Goal: Task Accomplishment & Management: Complete application form

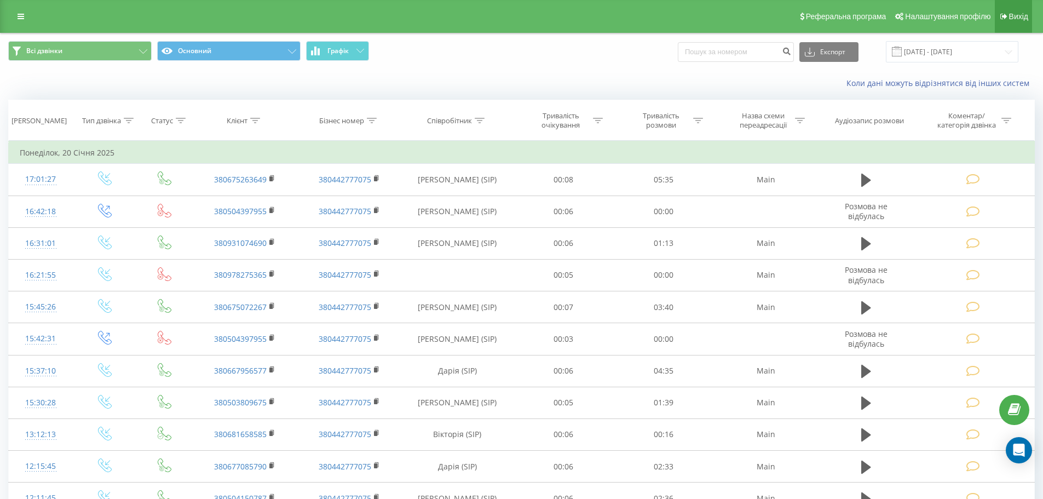
click at [1016, 16] on span "Вихід" at bounding box center [1018, 16] width 19 height 9
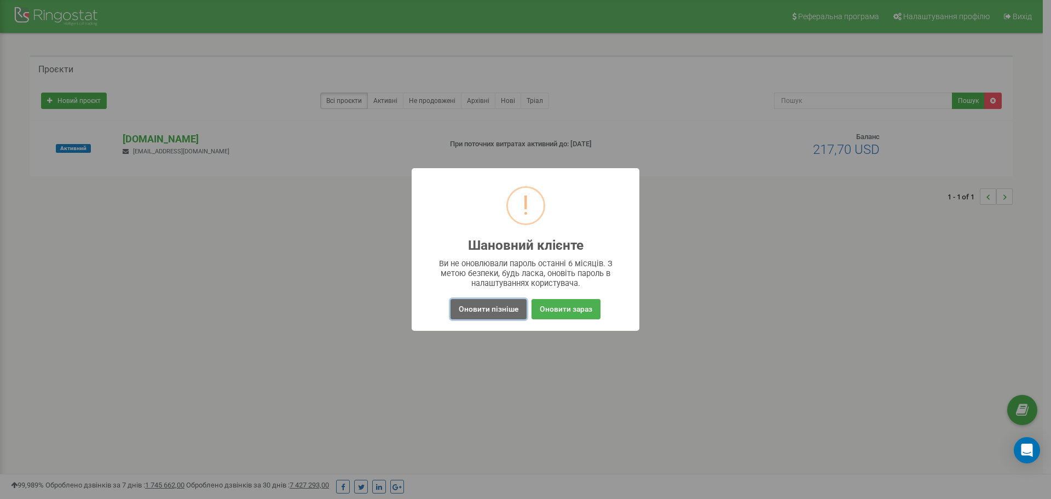
click at [494, 309] on button "Оновити пізніше" at bounding box center [489, 309] width 76 height 20
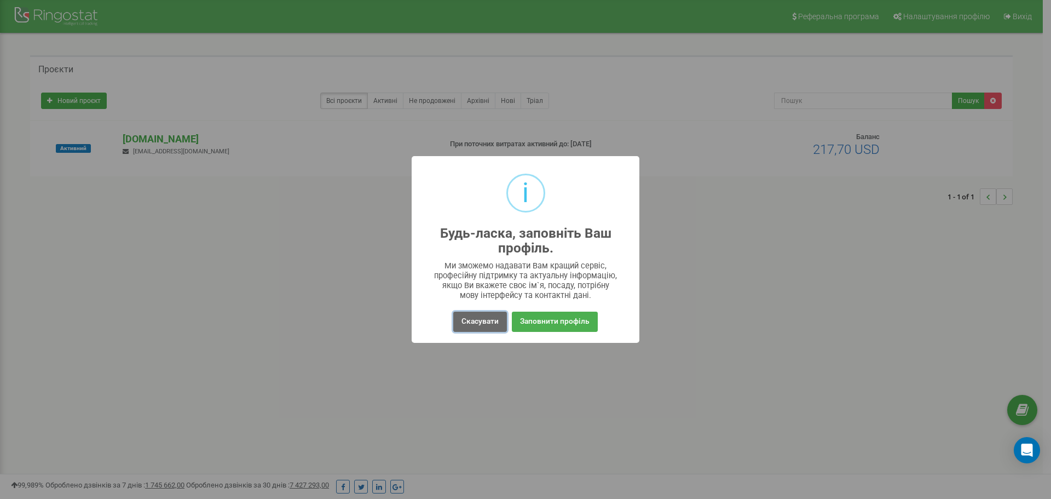
click at [473, 325] on button "Скасувати" at bounding box center [480, 322] width 54 height 20
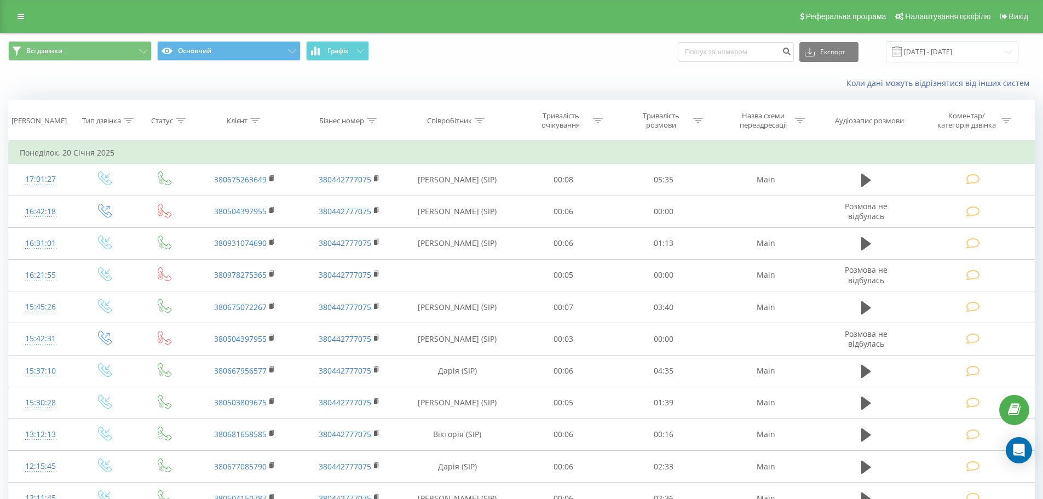
click at [931, 53] on input "20.12.2024 - 20.01.2025" at bounding box center [952, 51] width 133 height 21
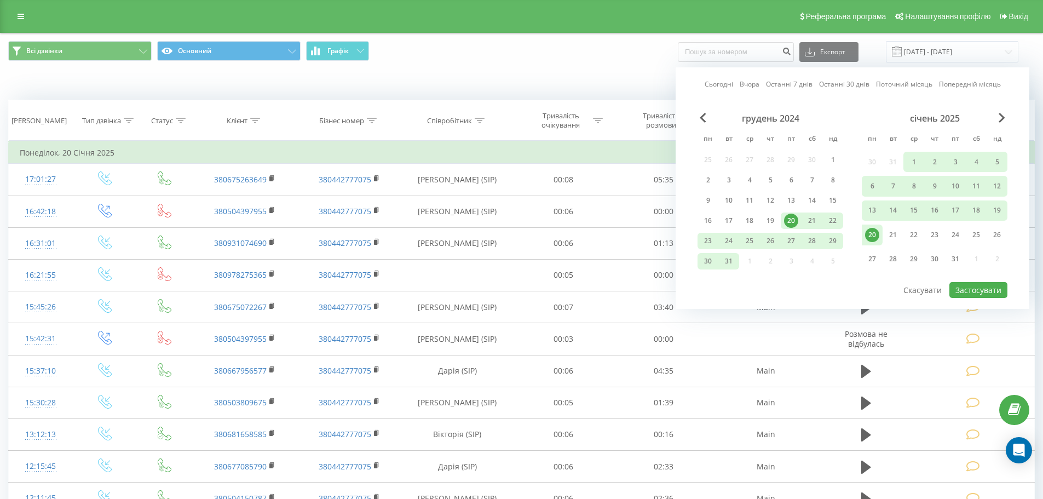
click at [784, 86] on link "Останні 7 днів" at bounding box center [789, 84] width 47 height 10
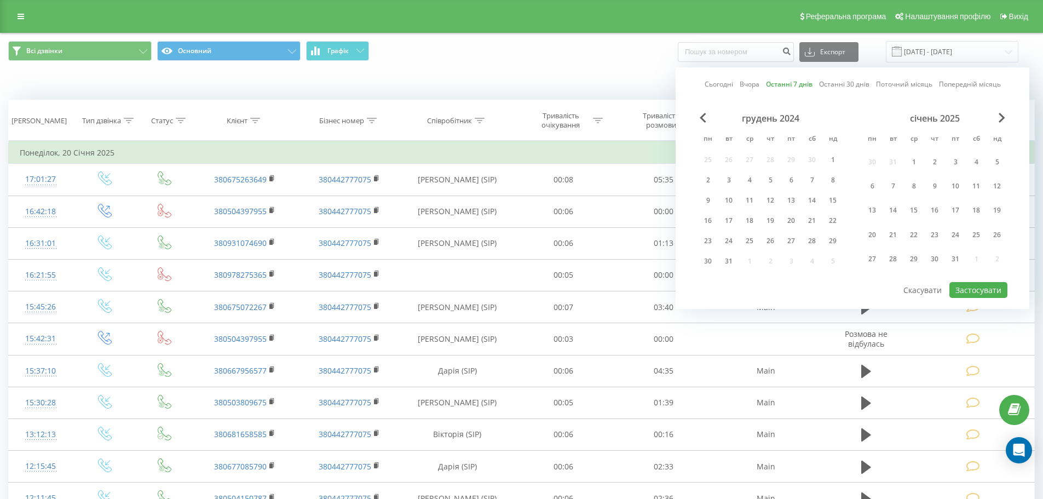
click at [995, 280] on div "грудень 2024 пн вт ср чт пт сб нд 25 26 27 28 29 30 1 2 3 4 5 6 7 8 9 10 11 12 …" at bounding box center [853, 197] width 310 height 168
click at [988, 285] on button "Застосувати" at bounding box center [979, 290] width 58 height 16
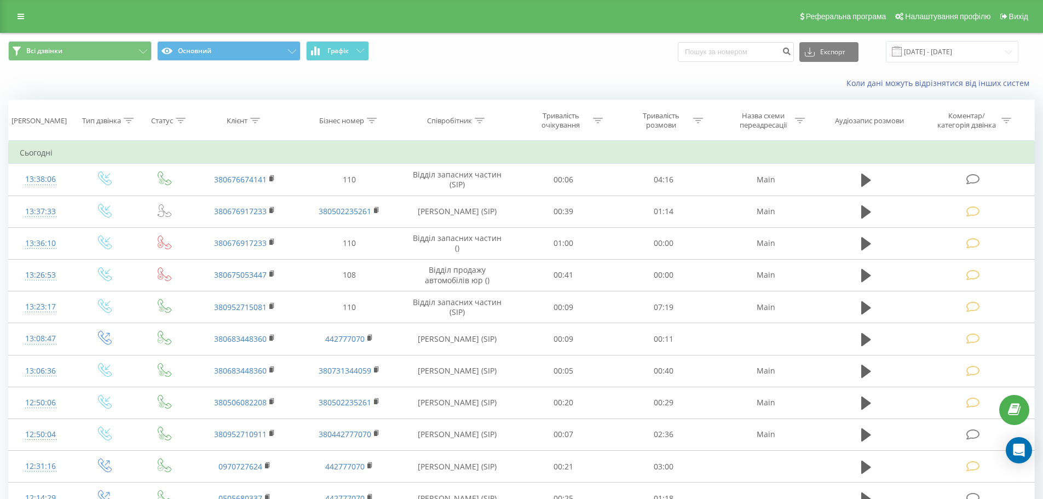
drag, startPoint x: 938, startPoint y: 41, endPoint x: 938, endPoint y: 47, distance: 6.0
click at [938, 45] on div "Всі дзвінки Основний Графік Експорт .csv .xls .xlsx 17.09.2025 - 23.09.2025" at bounding box center [522, 51] width 1042 height 37
click at [929, 56] on input "17.09.2025 - 23.09.2025" at bounding box center [952, 51] width 133 height 21
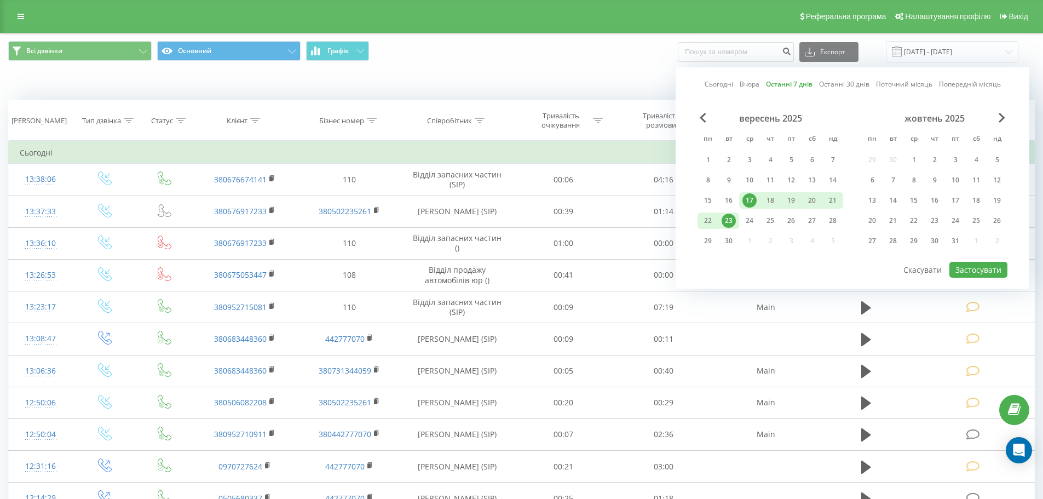
click at [719, 77] on div "Сьогодні Вчора Останні 7 днів Останні 30 днів Поточний місяць Попередній місяць…" at bounding box center [853, 177] width 354 height 221
click at [717, 83] on link "Сьогодні" at bounding box center [719, 84] width 28 height 10
drag, startPoint x: 986, startPoint y: 267, endPoint x: 887, endPoint y: 306, distance: 107.0
click at [986, 267] on button "Застосувати" at bounding box center [979, 270] width 58 height 16
type input "[DATE] - [DATE]"
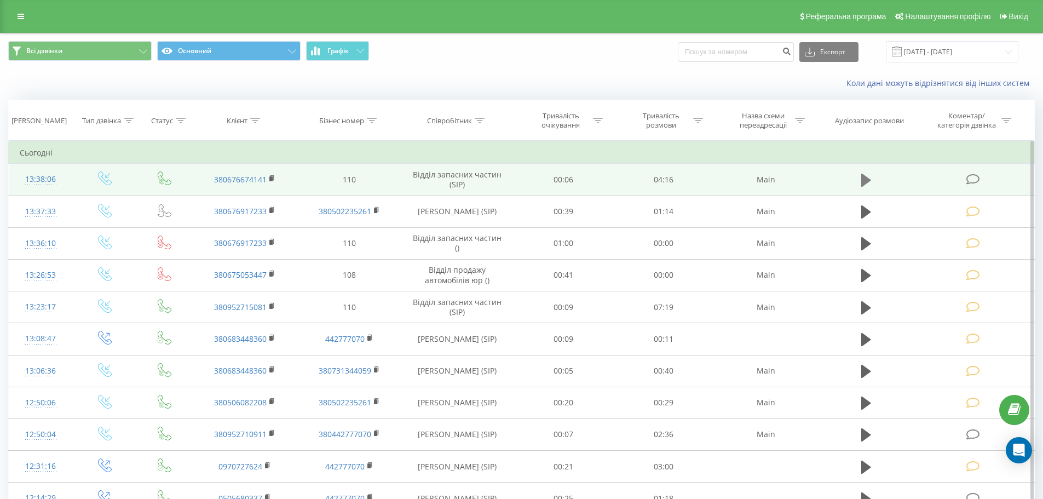
click at [871, 182] on button at bounding box center [866, 180] width 16 height 16
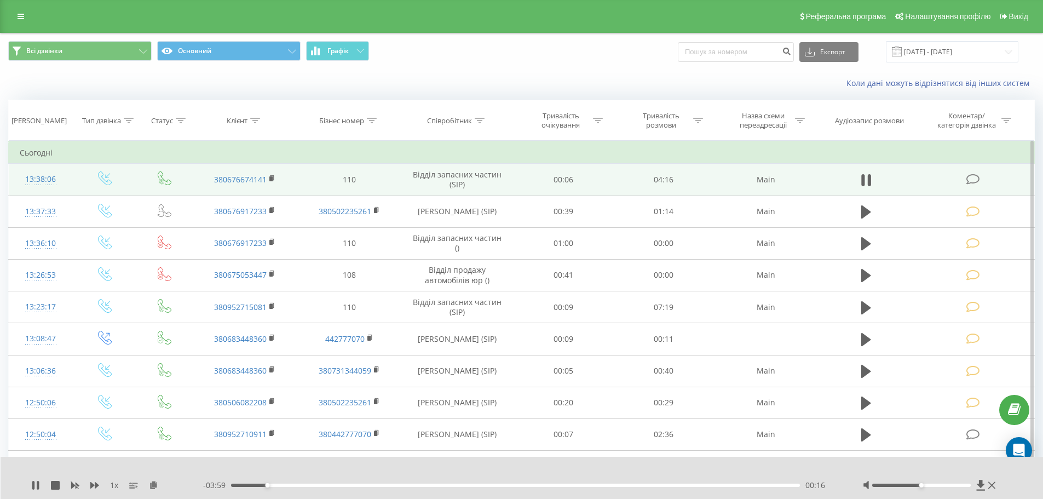
click at [974, 183] on icon at bounding box center [974, 180] width 14 height 12
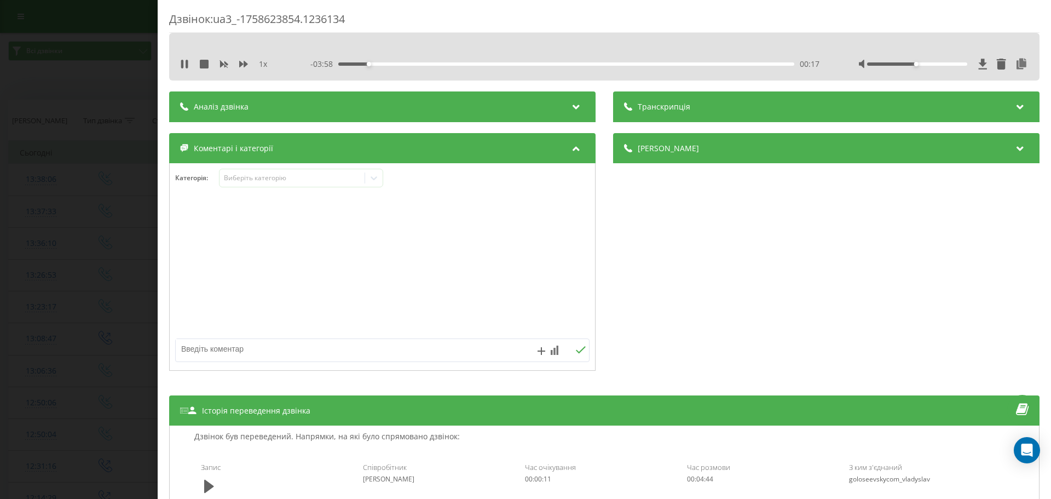
click at [299, 188] on div "Категорія : Виберіть категорію" at bounding box center [383, 185] width 426 height 33
click at [273, 180] on div "Виберіть категорію" at bounding box center [292, 178] width 137 height 9
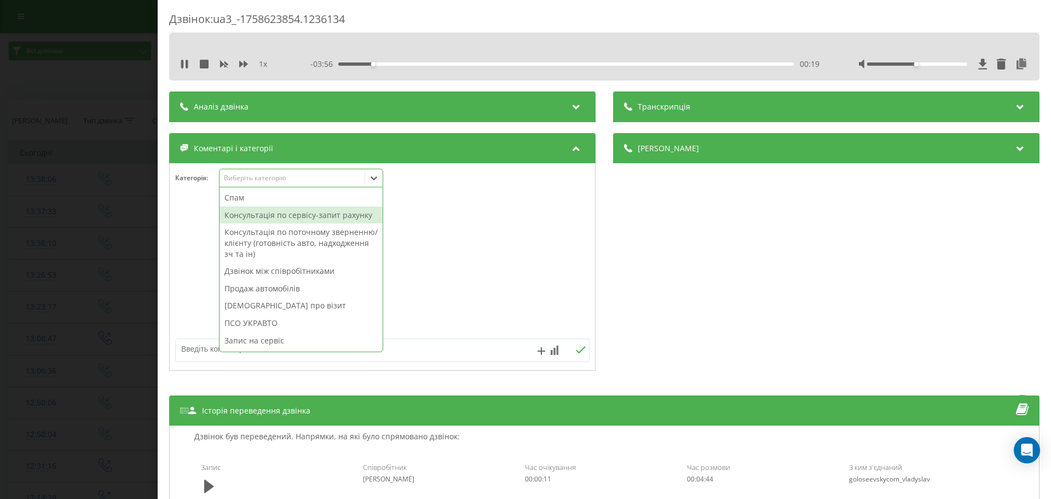
click at [294, 216] on div "Консультація по сервісу-запит рахунку" at bounding box center [301, 215] width 163 height 18
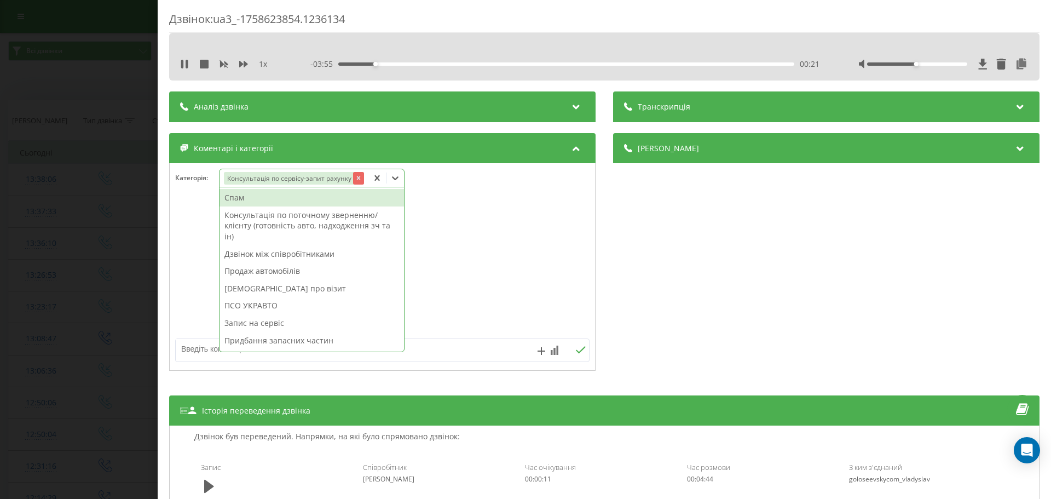
click at [356, 179] on icon "Remove Консультація по сервісу-запит рахунку" at bounding box center [359, 178] width 8 height 8
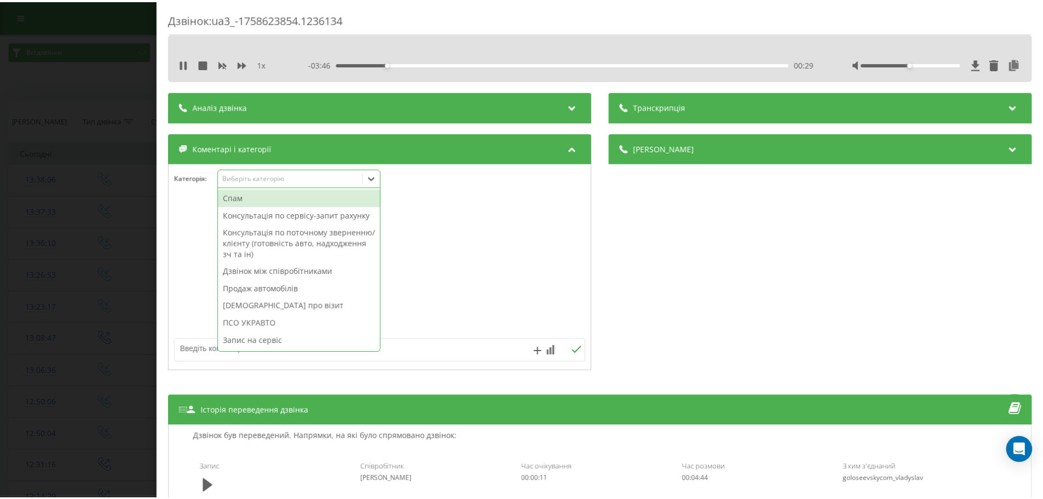
scroll to position [55, 0]
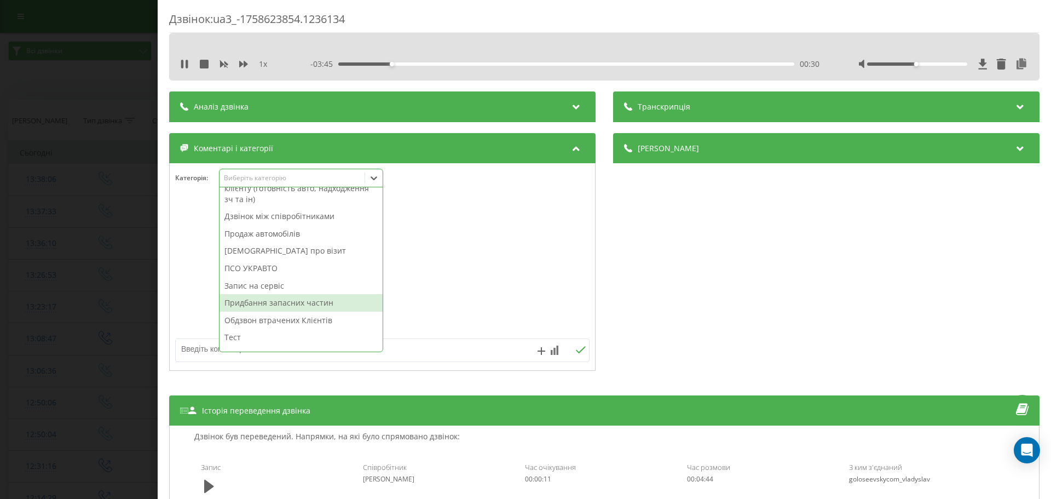
click at [288, 304] on div "Придбання запасних частин" at bounding box center [301, 303] width 163 height 18
click at [198, 348] on textarea at bounding box center [341, 349] width 331 height 20
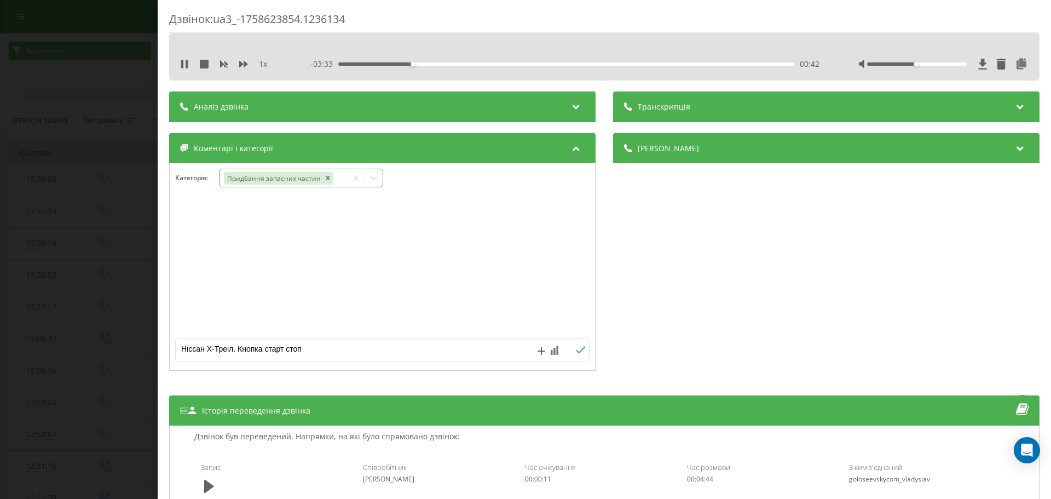
type textarea "Ніссан Х-Треіл. Кнопка старт стоп"
click at [56, 314] on div "Дзвінок : ua3_-1758623854.1236134 1 x - 03:31 00:45 00:45 Транскрипція Для AI-а…" at bounding box center [525, 249] width 1051 height 499
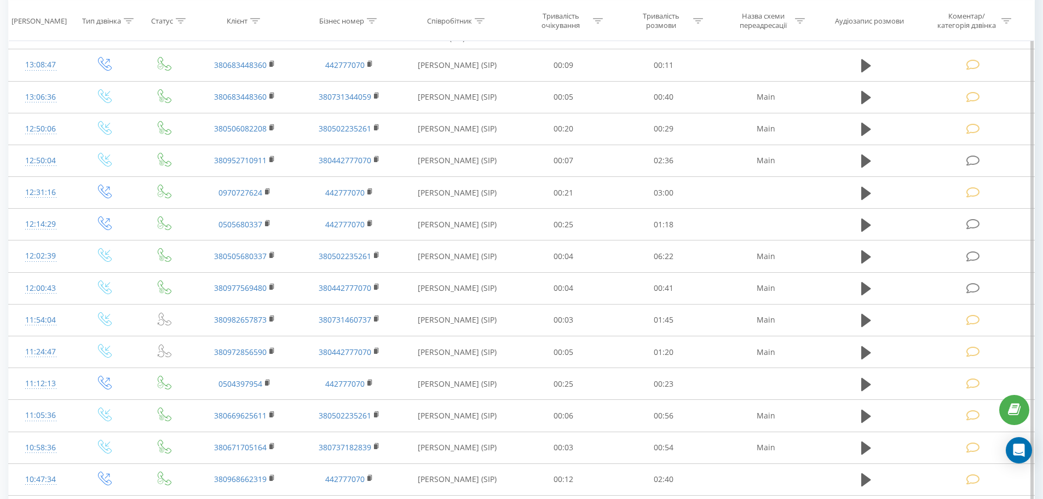
scroll to position [503, 0]
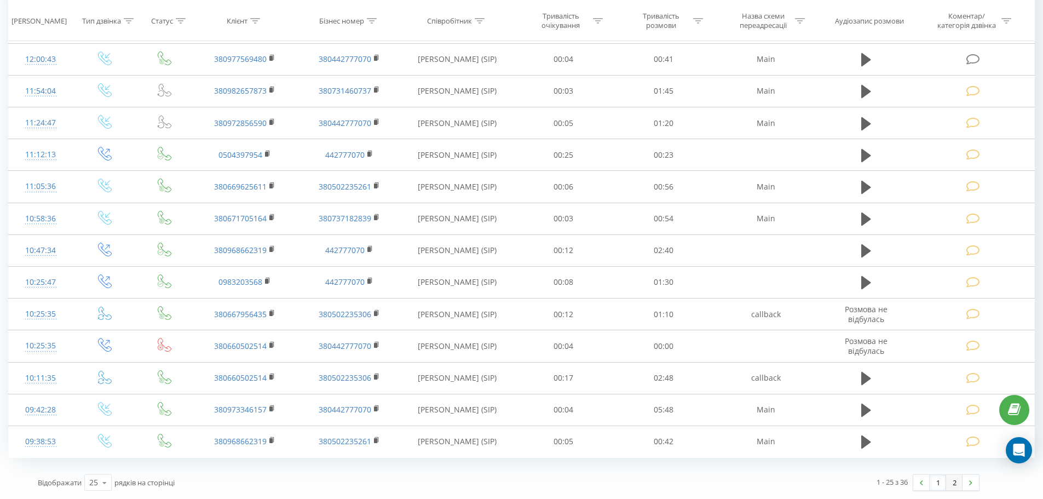
click at [960, 486] on link "2" at bounding box center [954, 482] width 16 height 15
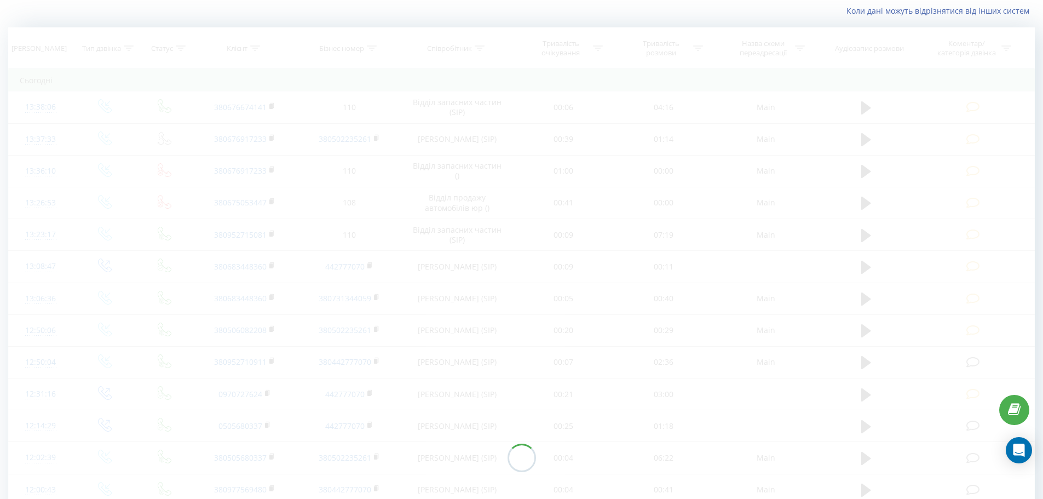
scroll to position [56, 0]
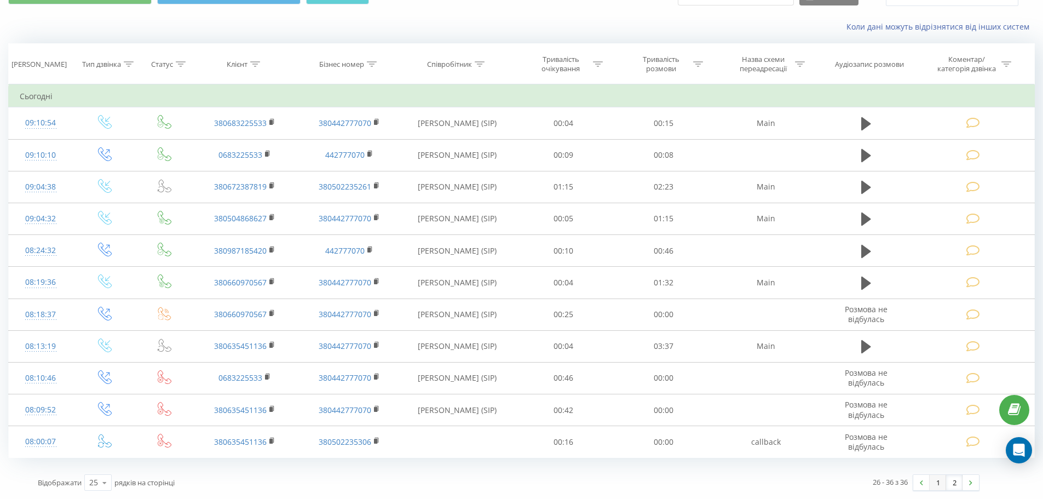
click at [936, 480] on link "1" at bounding box center [938, 482] width 16 height 15
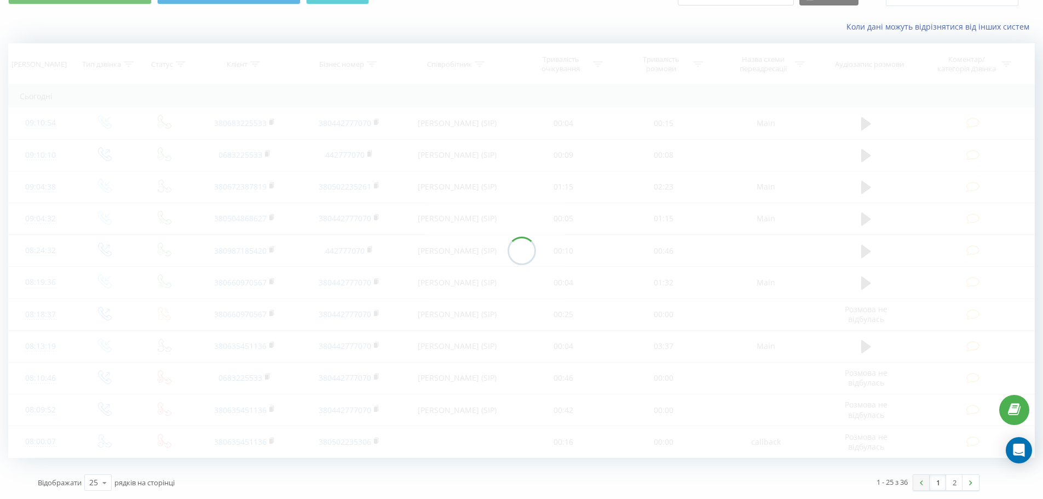
scroll to position [72, 0]
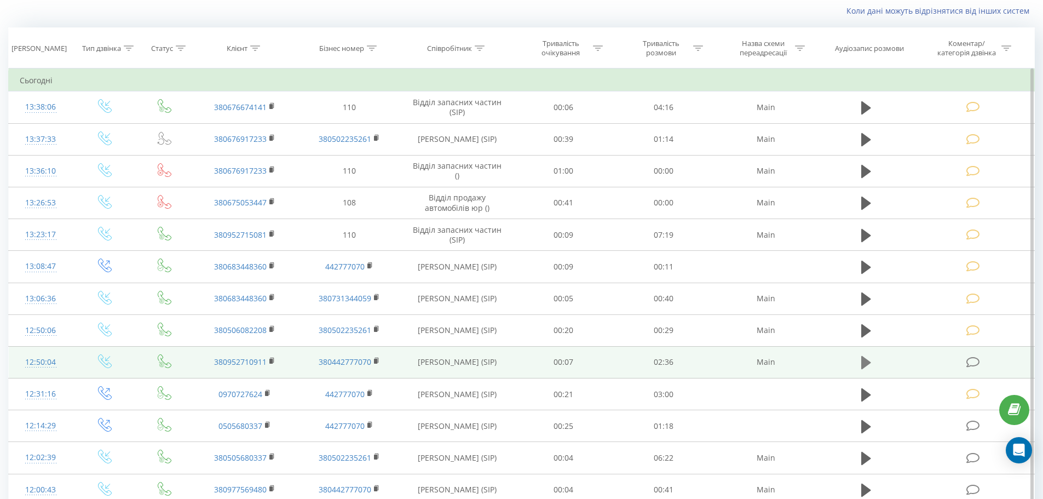
click at [867, 364] on icon at bounding box center [866, 362] width 10 height 13
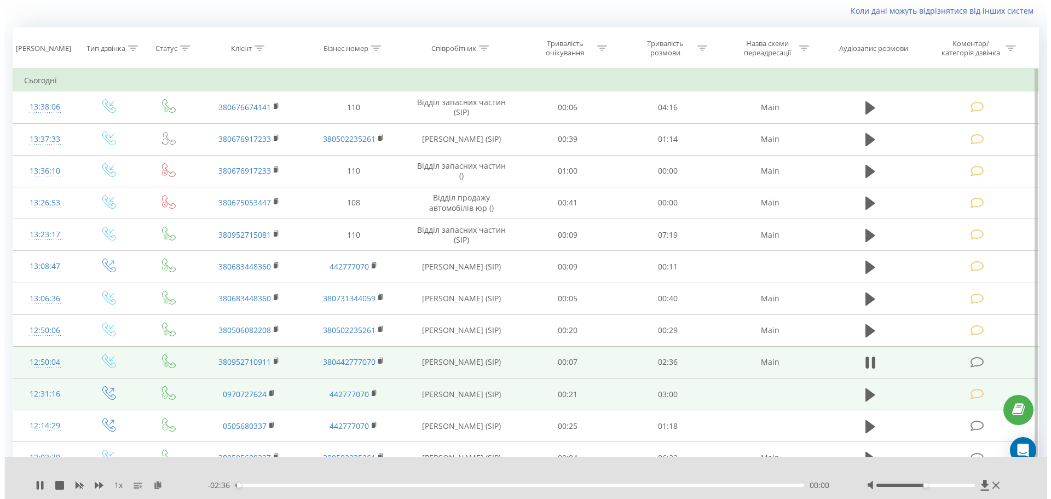
scroll to position [182, 0]
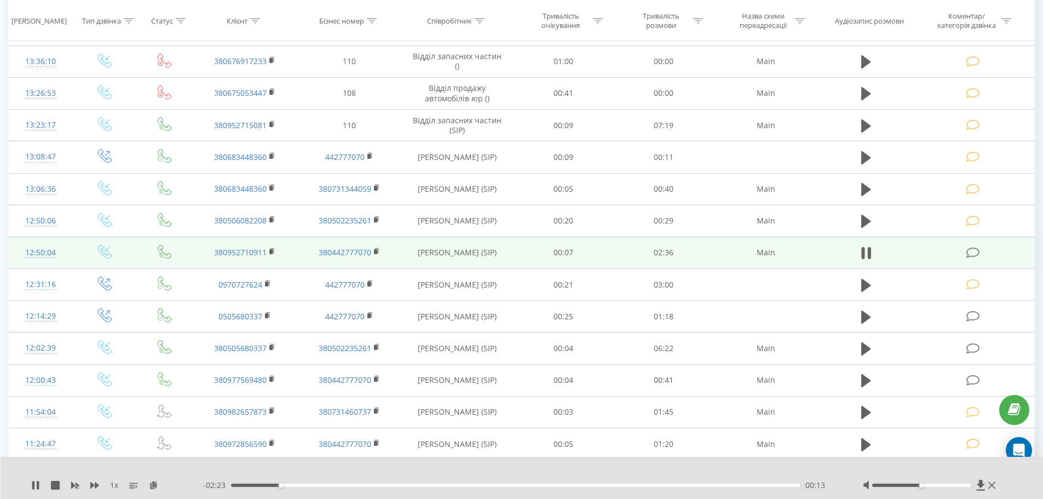
click at [971, 247] on icon at bounding box center [974, 253] width 14 height 12
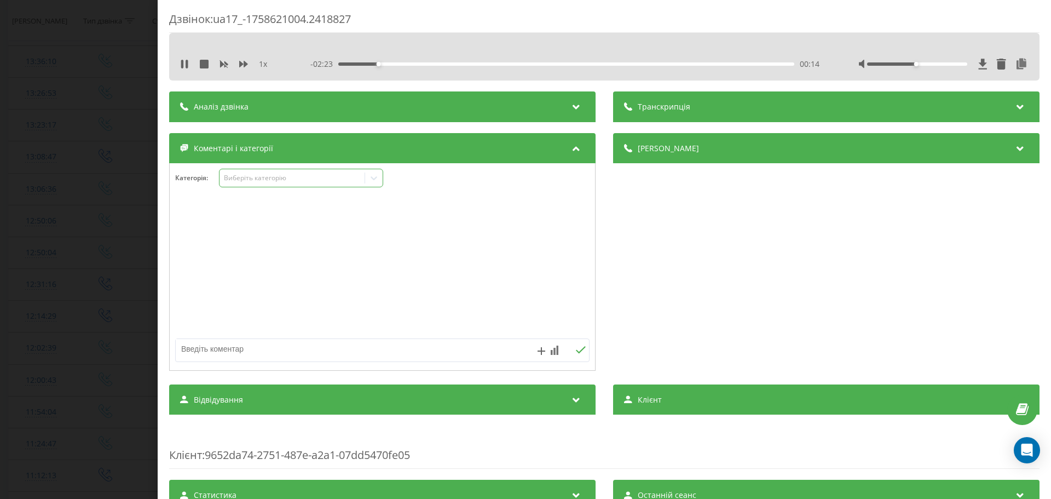
click at [275, 182] on div "Виберіть категорію" at bounding box center [292, 178] width 137 height 9
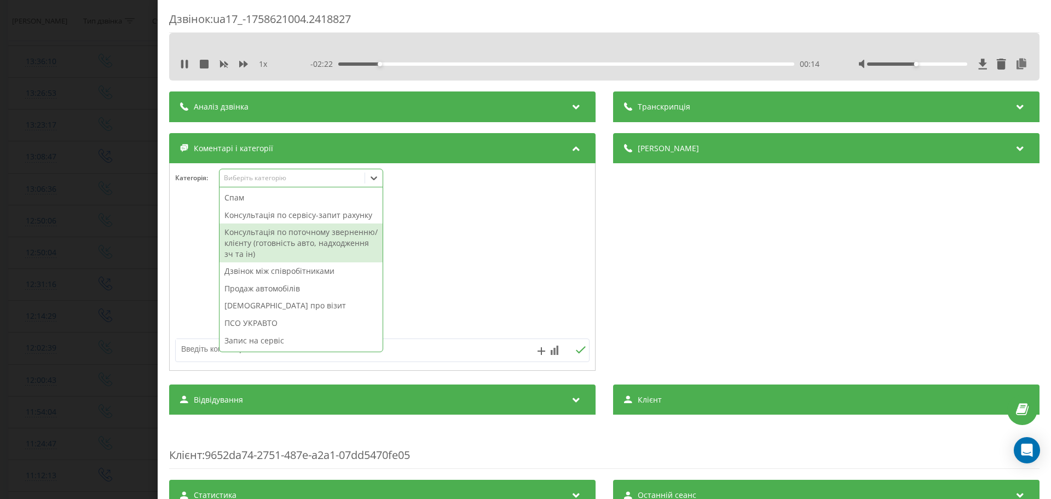
scroll to position [131, 0]
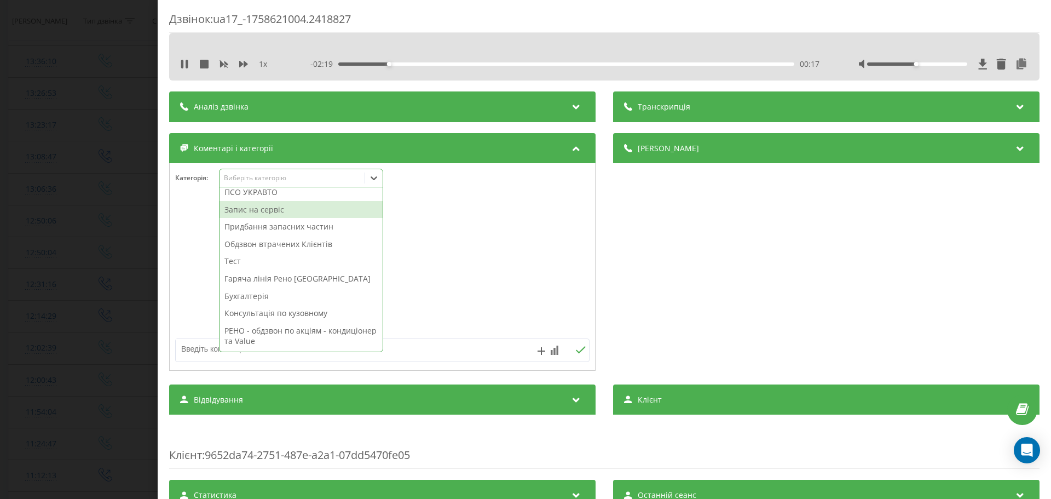
click at [273, 211] on div "Запис на сервіс" at bounding box center [301, 210] width 163 height 18
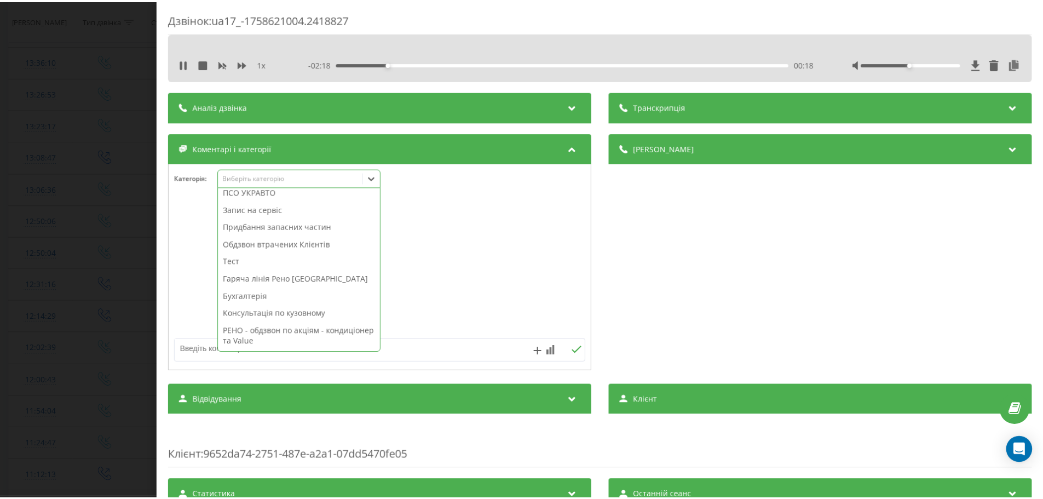
scroll to position [0, 0]
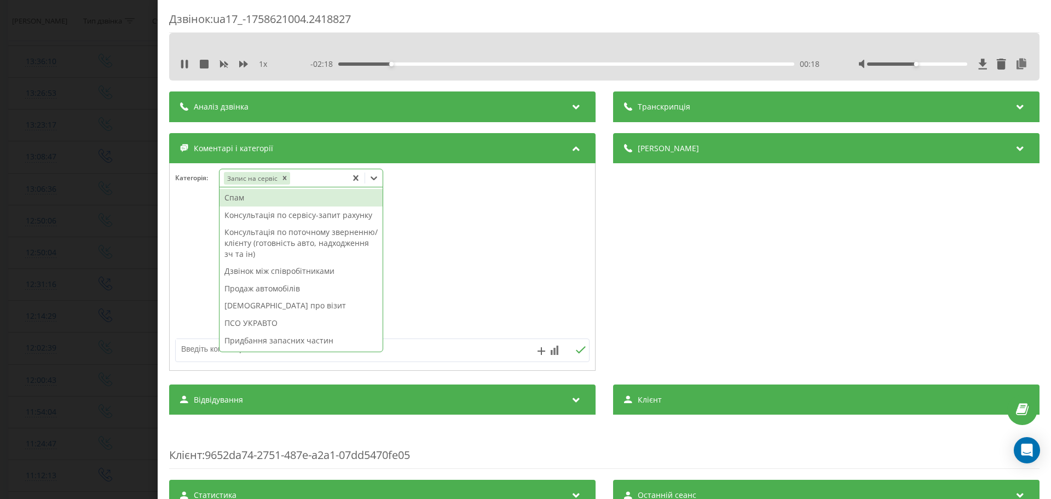
click at [272, 217] on div "Консультація по сервісу-запит рахунку" at bounding box center [301, 215] width 163 height 18
click at [201, 325] on div at bounding box center [383, 267] width 426 height 131
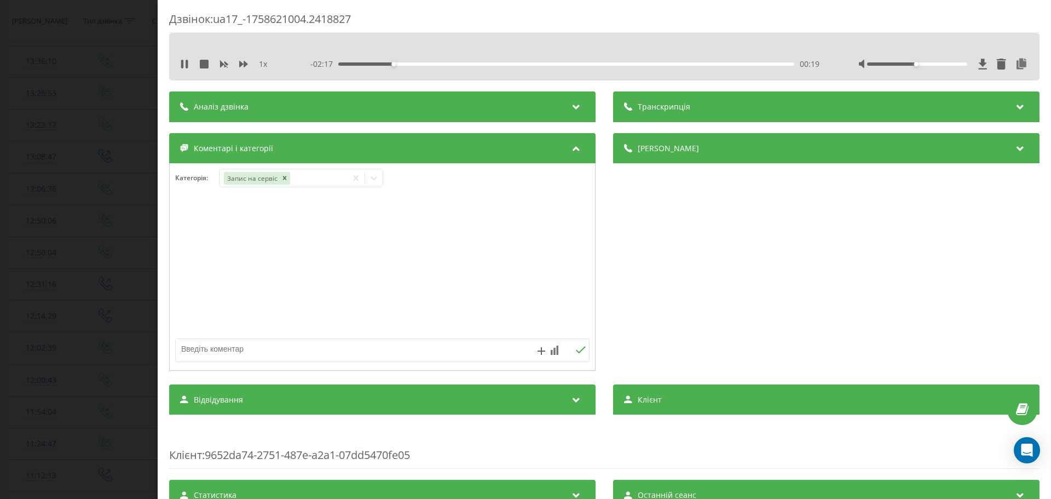
click at [204, 363] on div at bounding box center [383, 285] width 426 height 166
click at [211, 349] on textarea at bounding box center [341, 349] width 331 height 20
type textarea "Марія. Х-Треіл.Запис на завтра на ТО ГБО на 12:00"
click at [65, 265] on div "Дзвінок : ua17_-1758621004.2418827 1 x - 02:02 00:34 00:34 Транскрипція Для AI-…" at bounding box center [525, 249] width 1051 height 499
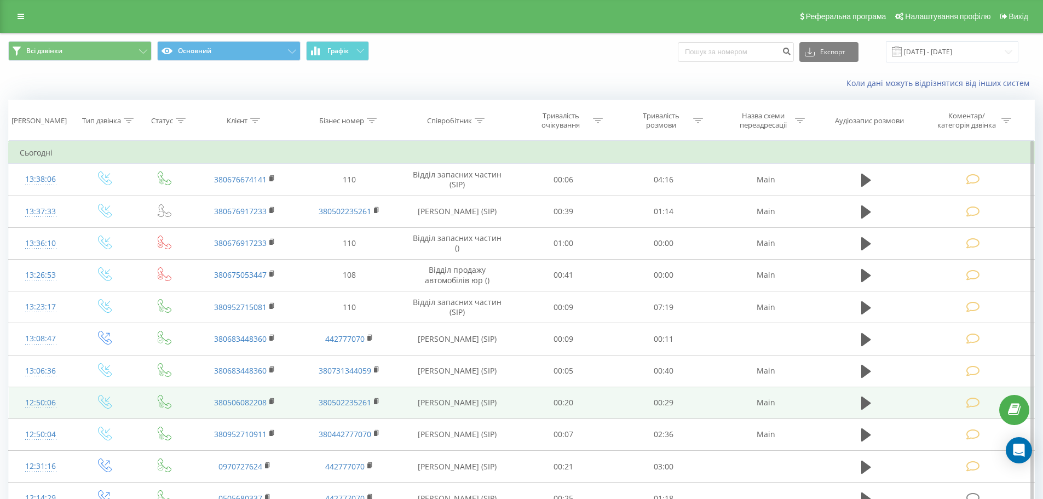
scroll to position [164, 0]
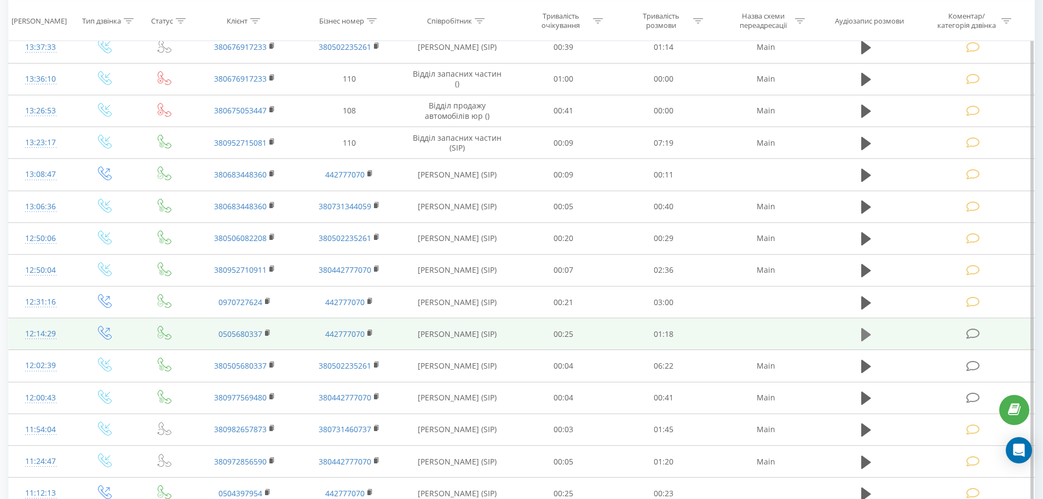
click at [873, 338] on button at bounding box center [866, 334] width 16 height 16
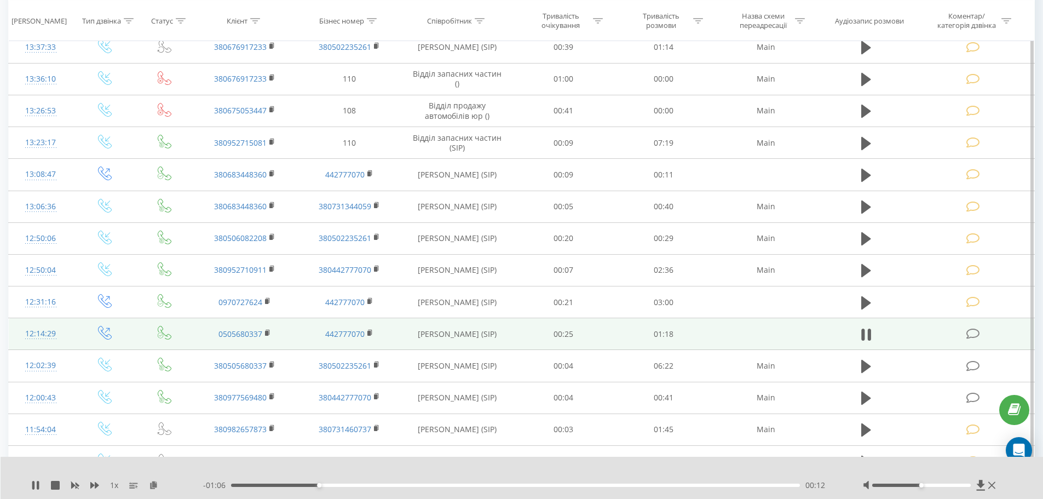
click at [973, 334] on icon at bounding box center [974, 334] width 14 height 12
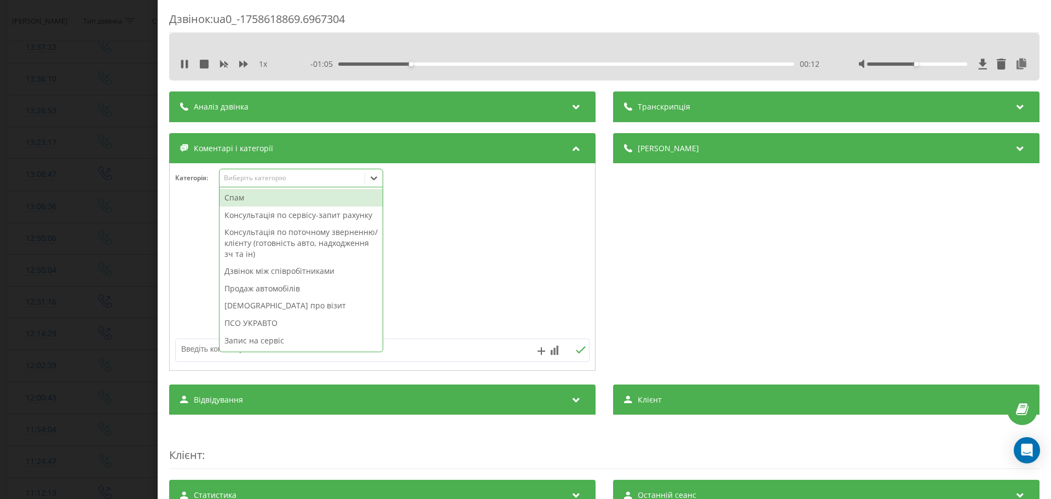
drag, startPoint x: 327, startPoint y: 169, endPoint x: 323, endPoint y: 192, distance: 23.4
click at [326, 170] on div "Виберіть категорію" at bounding box center [301, 178] width 164 height 19
click at [321, 212] on div "Консультація по сервісу-запит рахунку" at bounding box center [301, 215] width 163 height 18
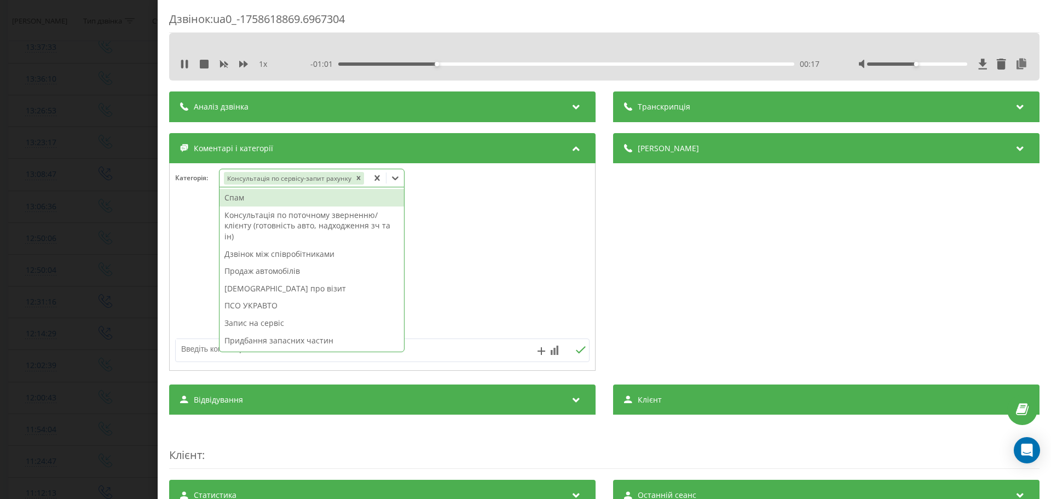
click at [204, 281] on div at bounding box center [383, 267] width 426 height 131
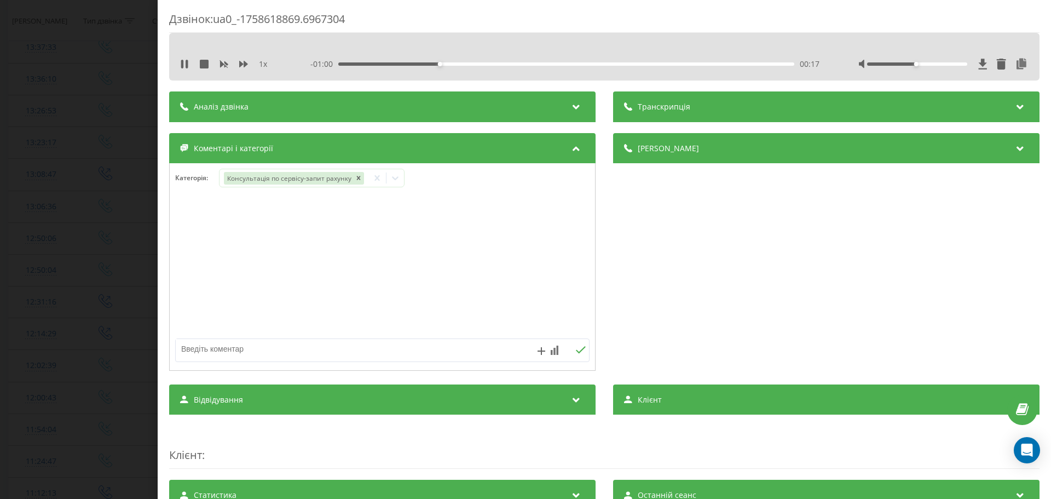
click at [187, 56] on div "1 x - 01:00 00:17 00:17" at bounding box center [604, 64] width 854 height 16
click at [179, 61] on div "1 x - 01:00 00:18 00:18" at bounding box center [604, 64] width 854 height 16
click at [187, 71] on div "1 x - 00:59 00:19 00:19" at bounding box center [604, 64] width 854 height 16
click at [186, 64] on icon at bounding box center [184, 64] width 9 height 9
click at [261, 342] on textarea at bounding box center [341, 349] width 331 height 20
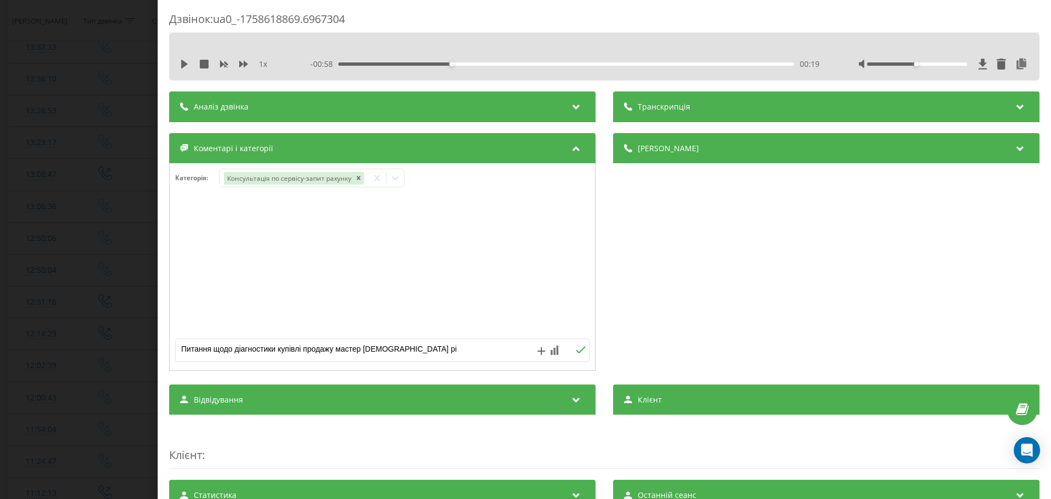
type textarea "Питання щодо діагностики купівлі продажу мастер [DEMOGRAPHIC_DATA]"
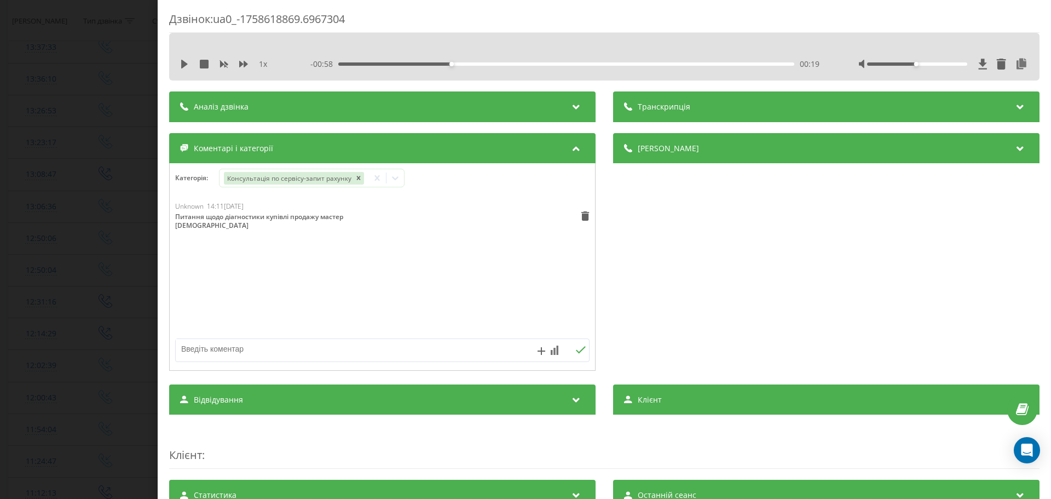
click at [33, 313] on div "Дзвінок : ua0_-1758618869.6967304 1 x - 00:58 00:19 00:19 Транскрипція Для AI-а…" at bounding box center [525, 249] width 1051 height 499
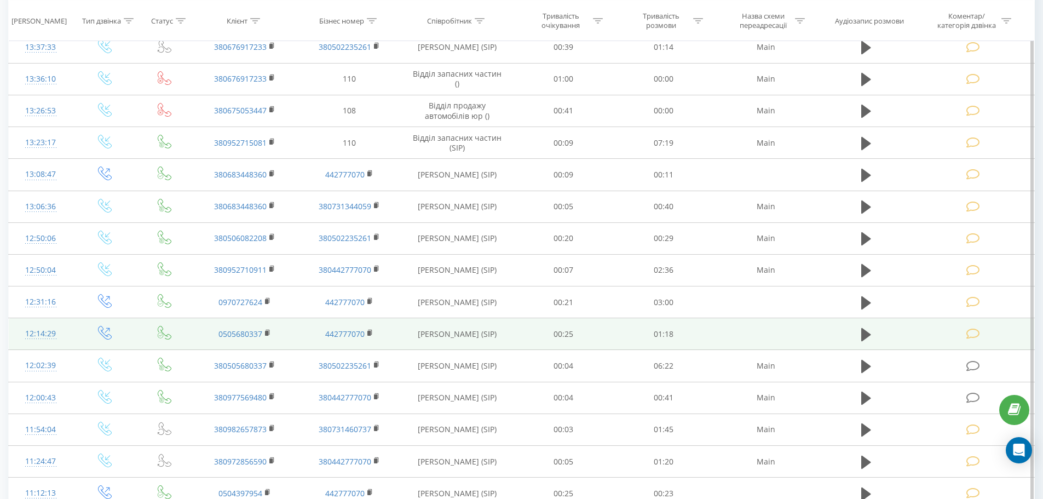
scroll to position [274, 0]
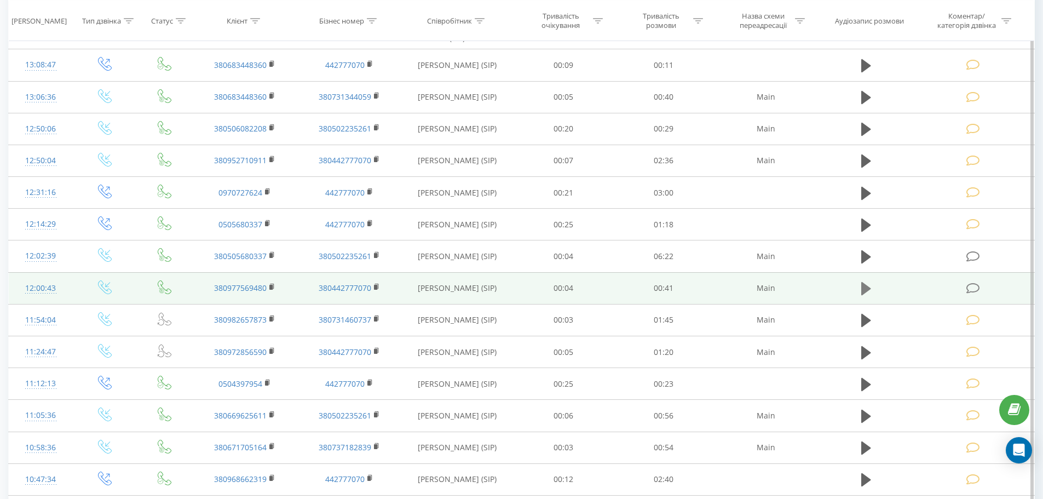
click at [865, 297] on button at bounding box center [866, 288] width 16 height 16
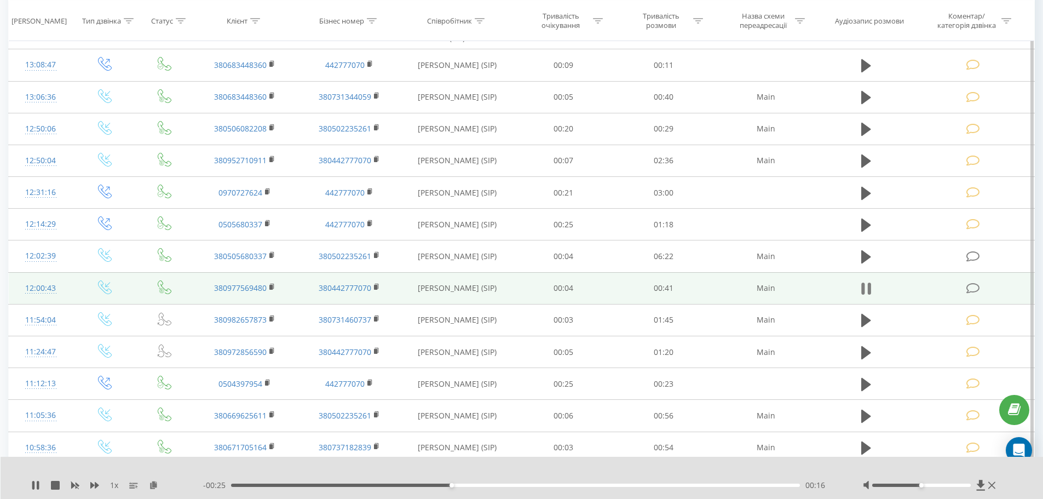
click at [864, 292] on icon at bounding box center [862, 289] width 3 height 12
click at [964, 290] on td at bounding box center [974, 288] width 120 height 32
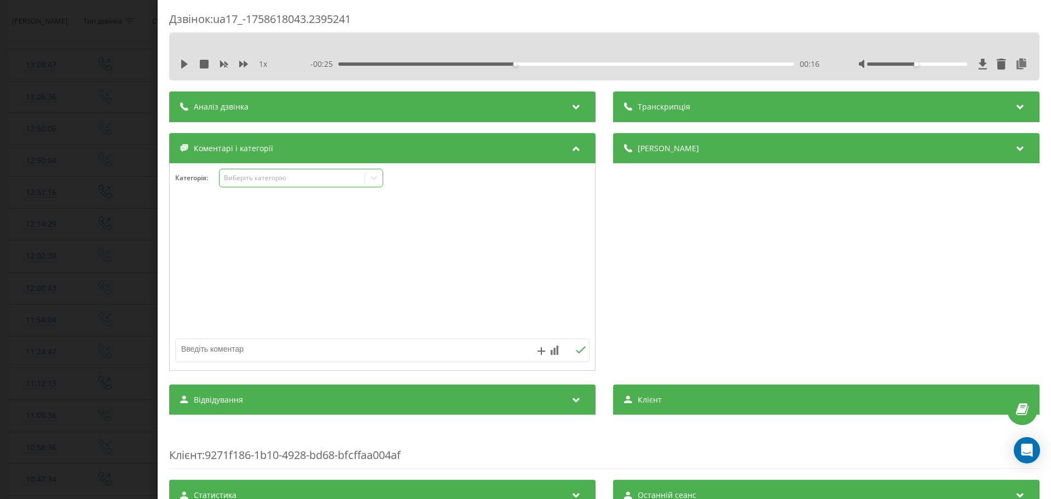
click at [283, 175] on div "Виберіть категорію" at bounding box center [292, 178] width 137 height 9
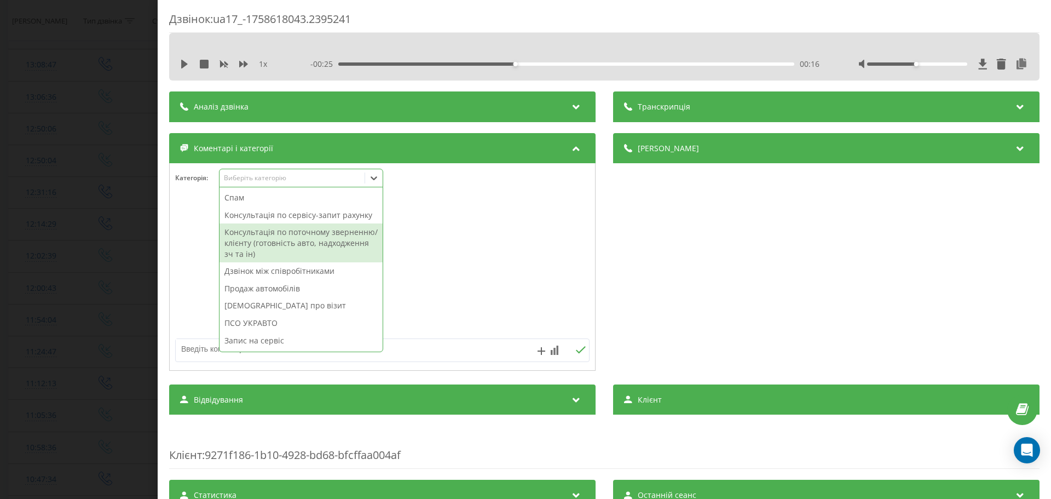
click at [310, 228] on div "Консультація по поточному зверненню/клієнту (готовність авто, надходження зч та…" at bounding box center [301, 242] width 163 height 39
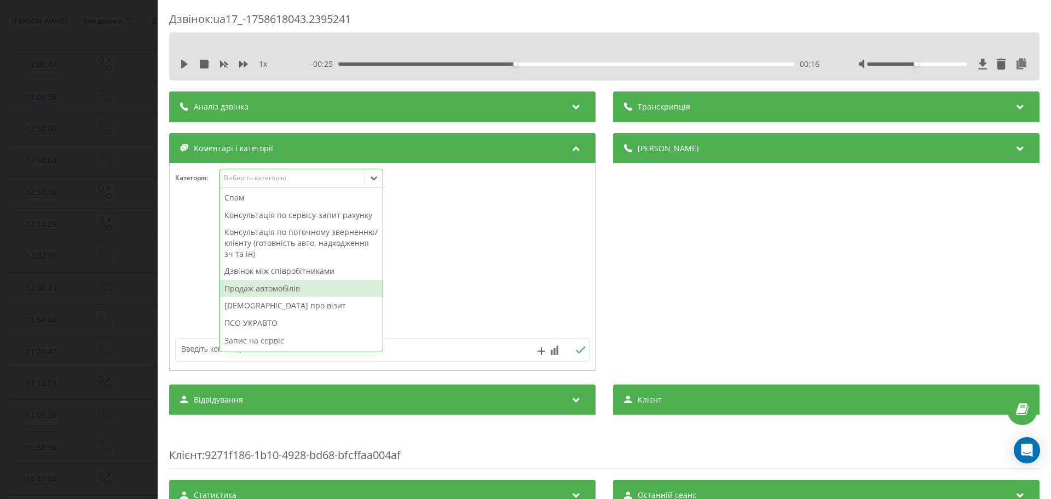
click at [203, 350] on textarea at bounding box center [341, 349] width 331 height 20
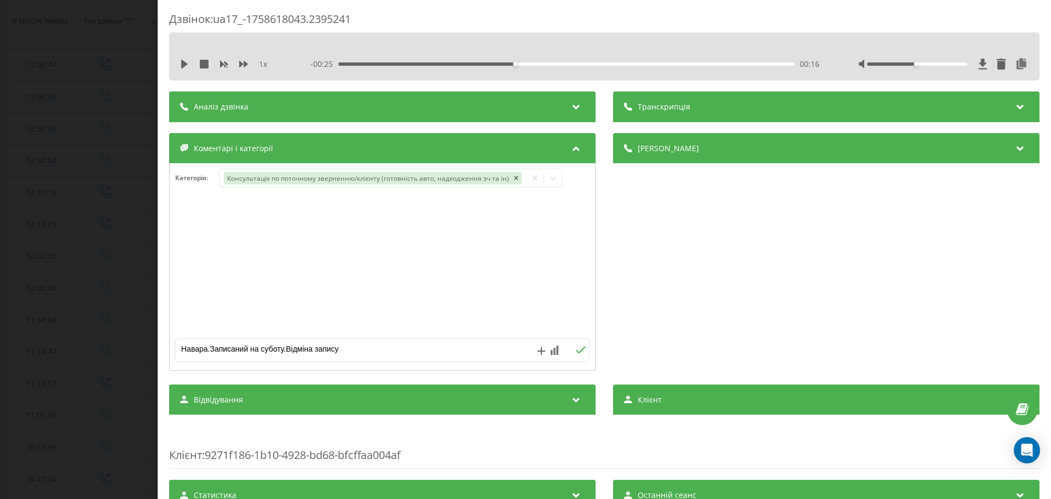
type textarea "Навара.Записаний на суботу.Відміна запису"
drag, startPoint x: 14, startPoint y: 292, endPoint x: 18, endPoint y: 298, distance: 7.3
click at [13, 292] on div "Дзвінок : ua17_-1758618043.2395241 1 x - 00:25 00:16 00:16 Транскрипція Для AI-…" at bounding box center [525, 249] width 1051 height 499
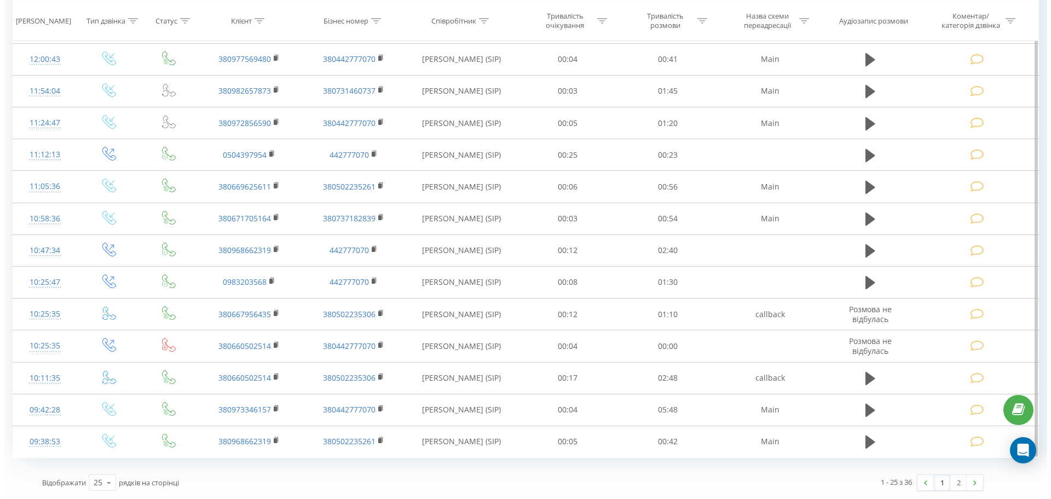
scroll to position [284, 0]
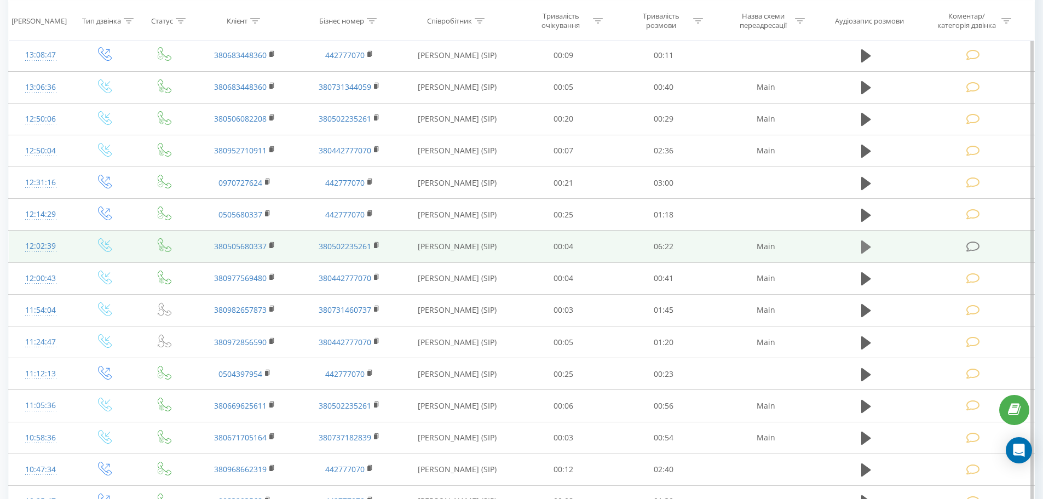
click at [866, 239] on icon at bounding box center [866, 246] width 10 height 15
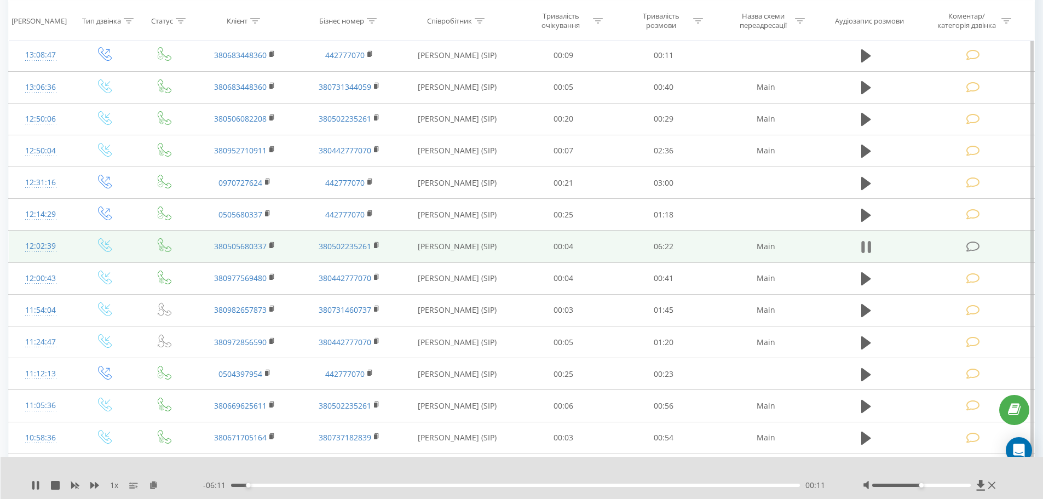
click at [870, 239] on button at bounding box center [866, 247] width 16 height 16
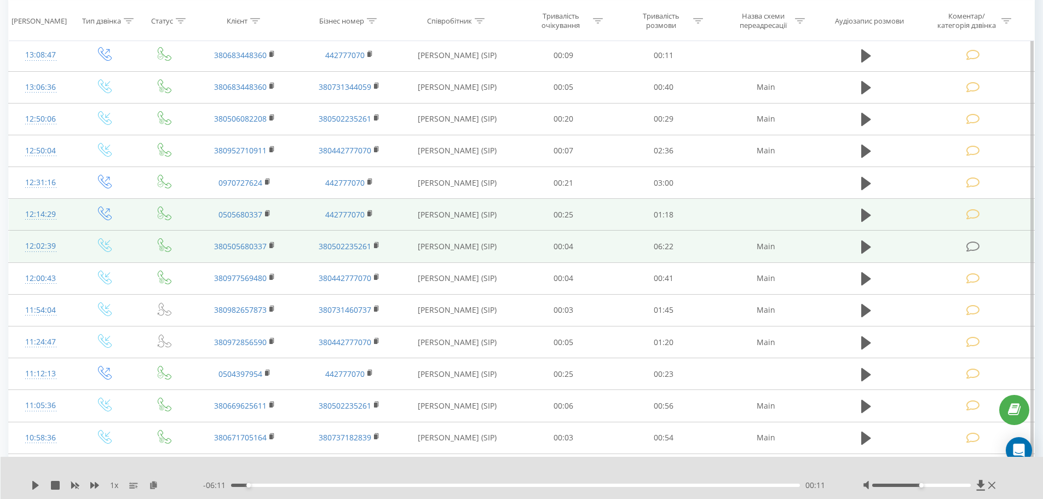
click at [970, 215] on icon at bounding box center [974, 215] width 14 height 12
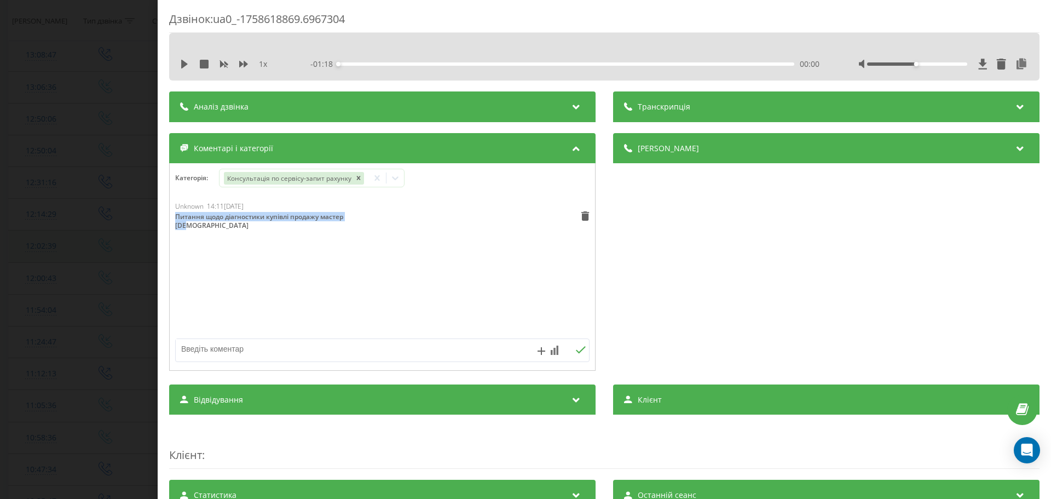
click at [170, 215] on div "Unknown 14:11[DATE] Питання щодо діагностики купівлі продажу мастер [DEMOGRAPHI…" at bounding box center [383, 267] width 426 height 131
drag, startPoint x: 228, startPoint y: 229, endPoint x: 170, endPoint y: 213, distance: 60.2
click at [170, 213] on div "Unknown 14:11[DATE] Питання щодо діагностики купівлі продажу мастер [DEMOGRAPHI…" at bounding box center [383, 267] width 426 height 131
copy div "Питання щодо діагностики купівлі продажу мастер [DEMOGRAPHIC_DATA]"
click at [119, 221] on div "Дзвінок : ua0_-1758618869.6967304 1 x - 01:18 00:00 00:00 Транскрипція Для AI-а…" at bounding box center [525, 249] width 1051 height 499
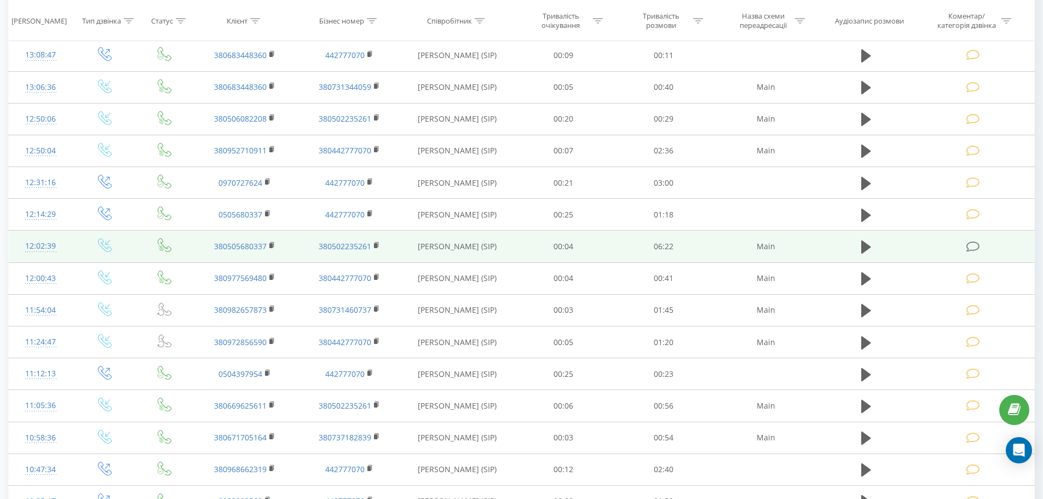
click at [982, 240] on span at bounding box center [974, 245] width 15 height 10
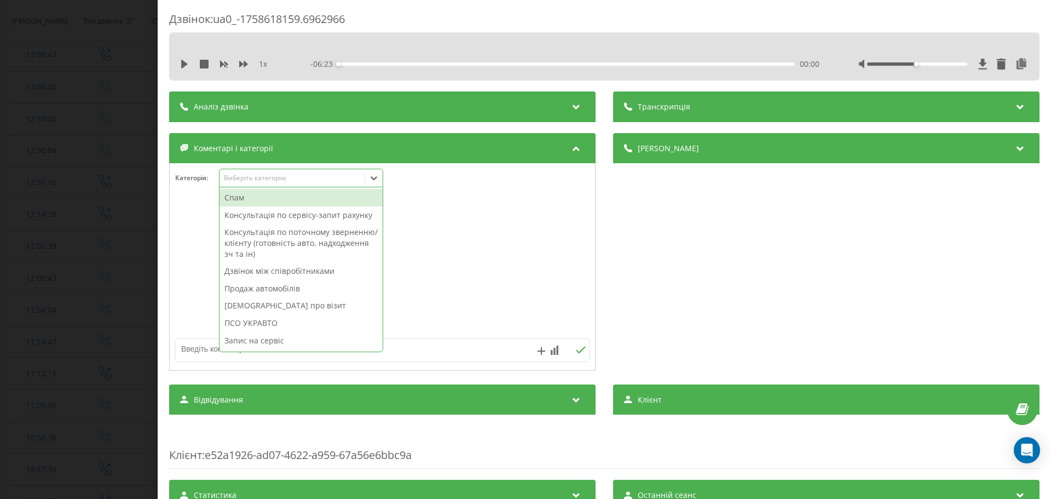
click at [250, 179] on div "Виберіть категорію" at bounding box center [292, 178] width 137 height 9
click at [270, 210] on div "Консультація по сервісу-запит рахунку" at bounding box center [301, 215] width 163 height 18
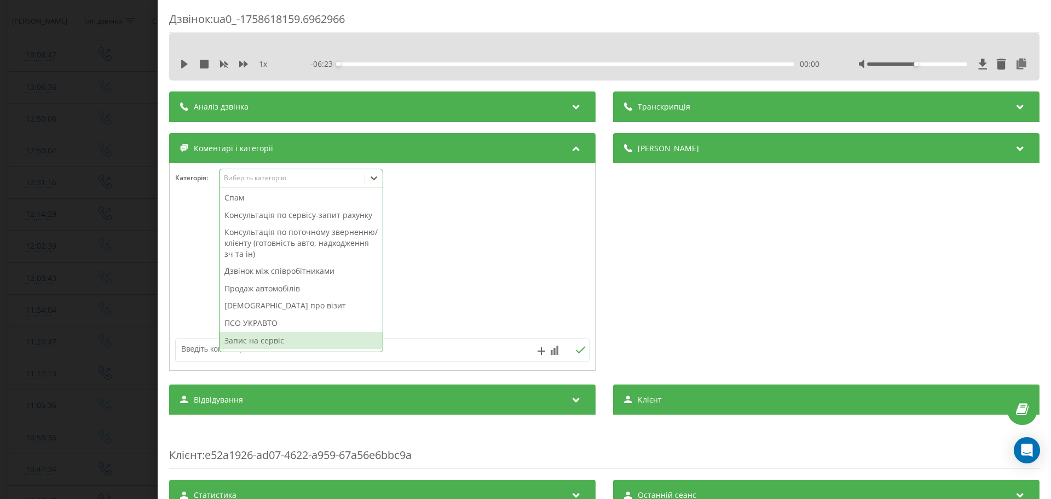
click at [204, 344] on textarea at bounding box center [341, 349] width 331 height 20
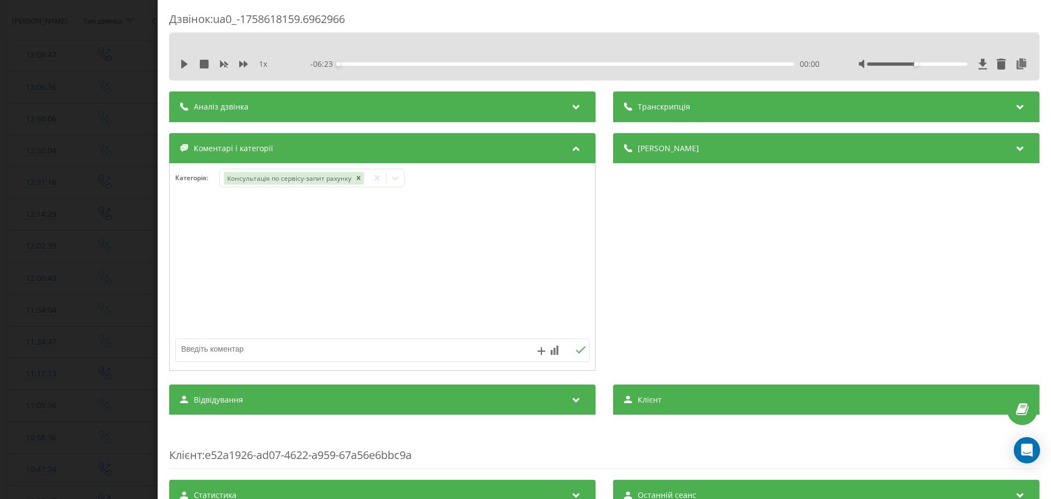
paste textarea "Питання щодо діагностики купівлі продажу мастер [DEMOGRAPHIC_DATA]"
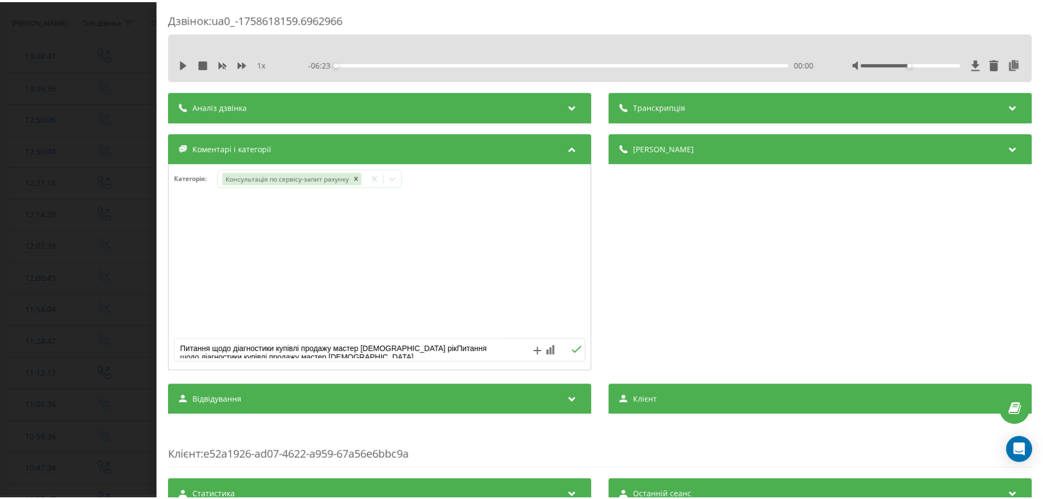
scroll to position [4, 0]
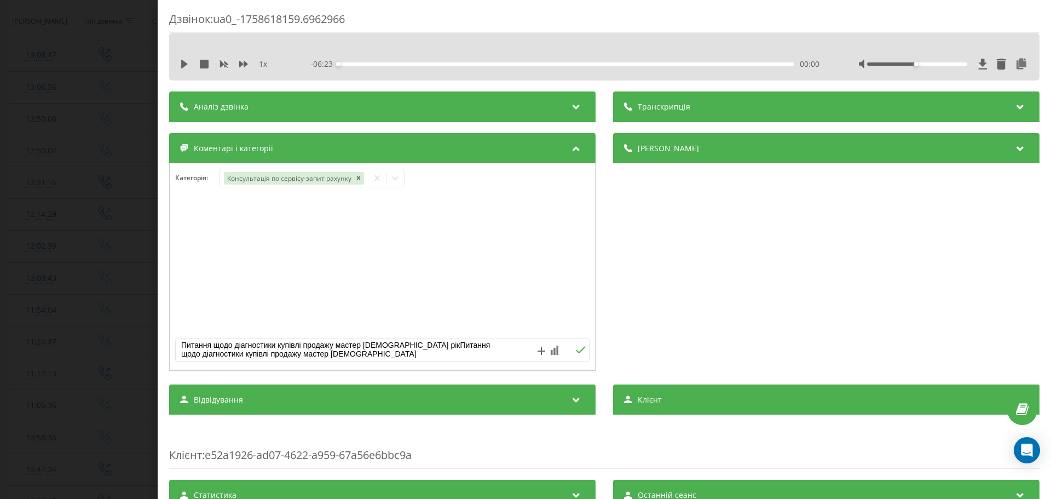
click at [413, 178] on div "Категорія : Консультація по сервісу-запит рахунку" at bounding box center [383, 185] width 426 height 33
click at [401, 177] on div at bounding box center [396, 178] width 18 height 18
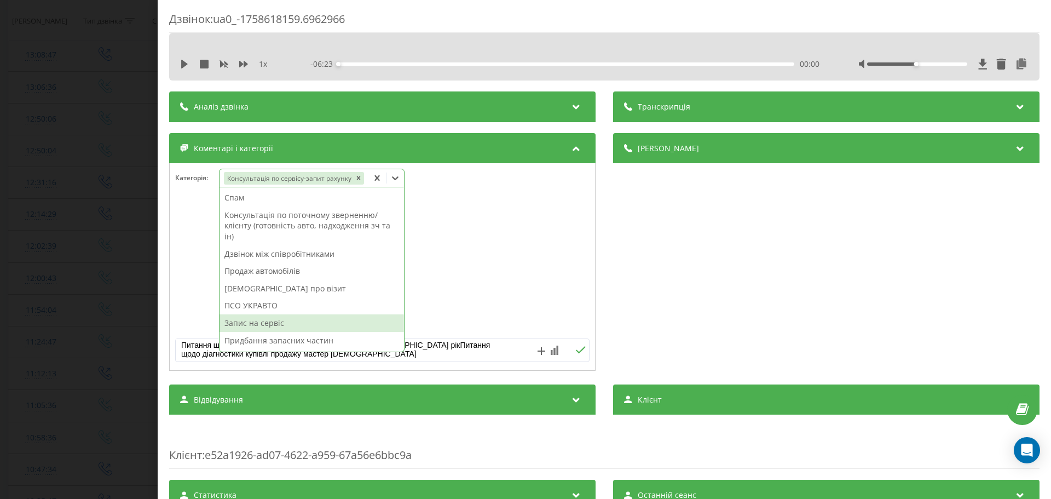
click at [274, 319] on div "Запис на сервіс" at bounding box center [312, 323] width 185 height 18
click at [327, 358] on textarea "Питання щодо діагностики купівлі продажу мастер 2021 рікПитання щодо діагностик…" at bounding box center [341, 349] width 331 height 20
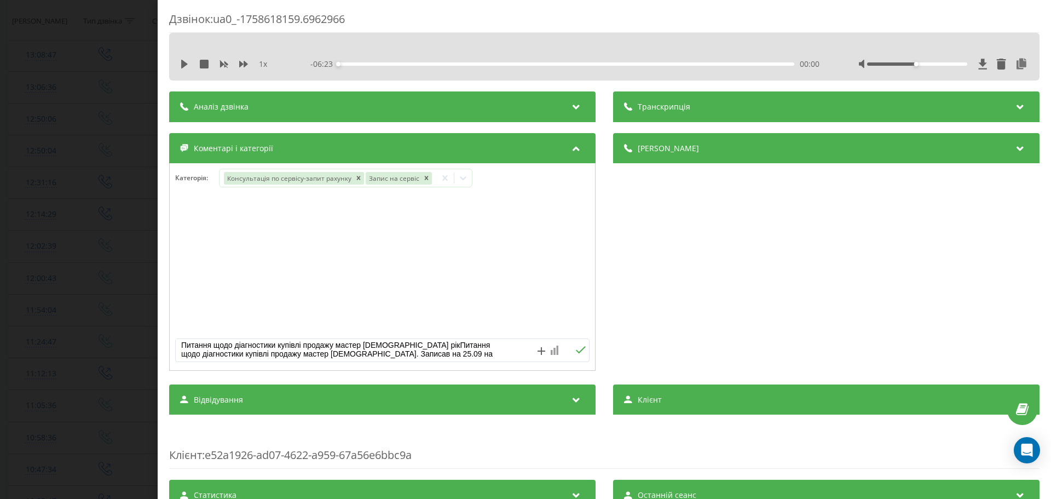
type textarea "Питання щодо діагностики купівлі продажу мастер 2021 рікПитання щодо діагностик…"
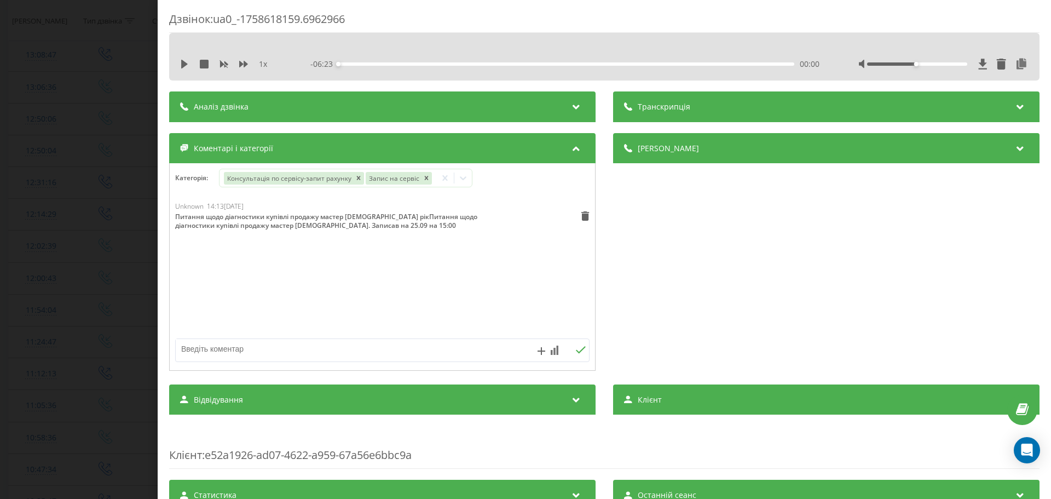
click at [134, 246] on div "Дзвінок : ua0_-1758618159.6962966 1 x - 06:23 00:00 00:00 Транскрипція Для AI-а…" at bounding box center [525, 249] width 1051 height 499
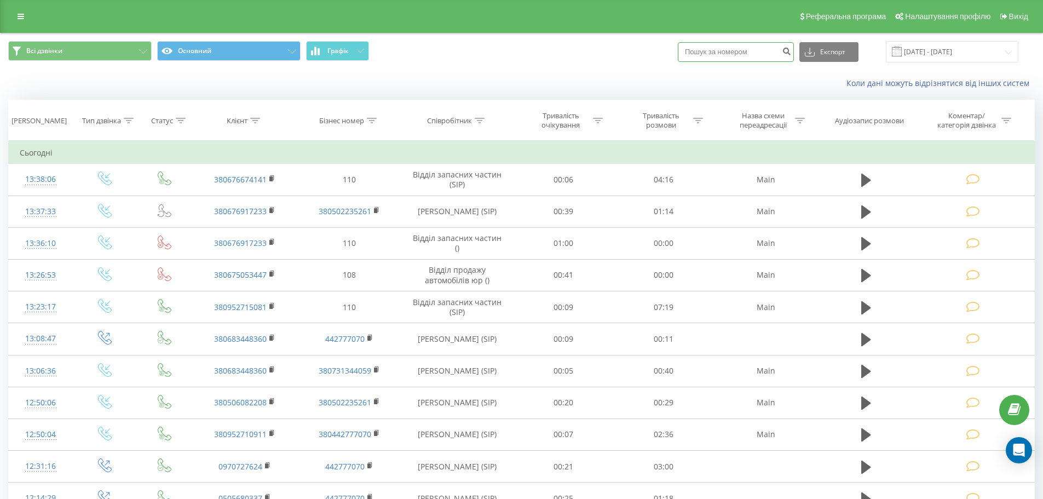
click at [760, 48] on input at bounding box center [736, 52] width 116 height 20
paste input "+380676917233"
click at [706, 55] on input "+380676917233" at bounding box center [736, 52] width 116 height 20
type input "0676917233"
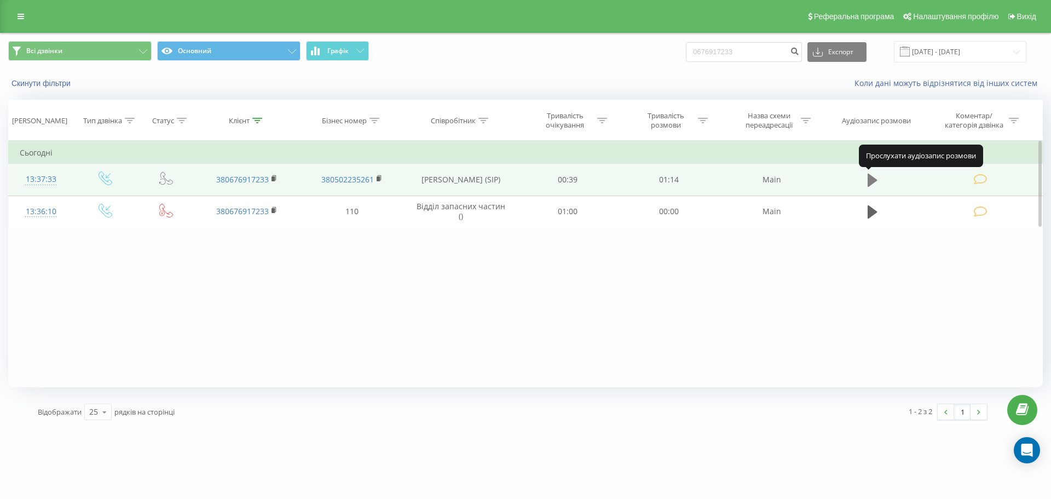
click at [876, 180] on icon at bounding box center [873, 180] width 10 height 13
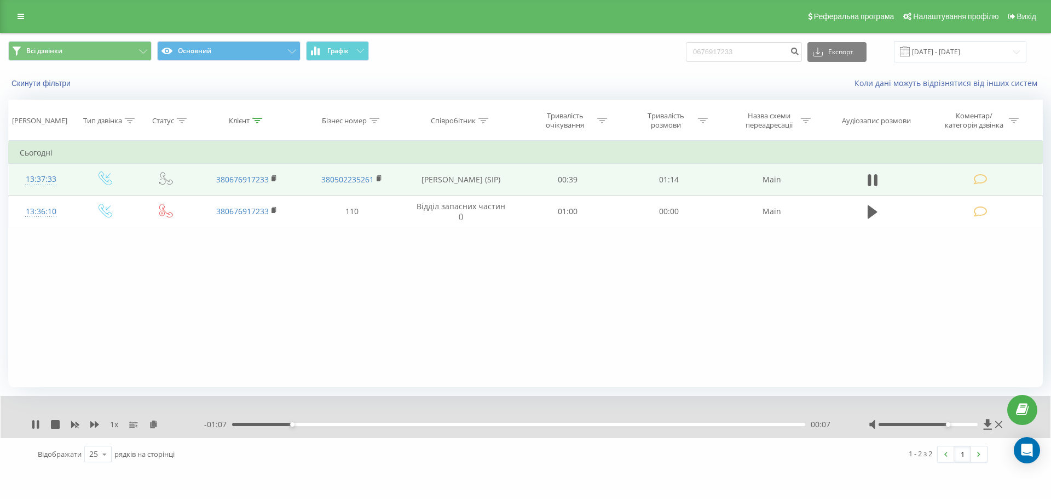
drag, startPoint x: 927, startPoint y: 426, endPoint x: 952, endPoint y: 427, distance: 25.2
click at [952, 427] on div at bounding box center [937, 424] width 136 height 11
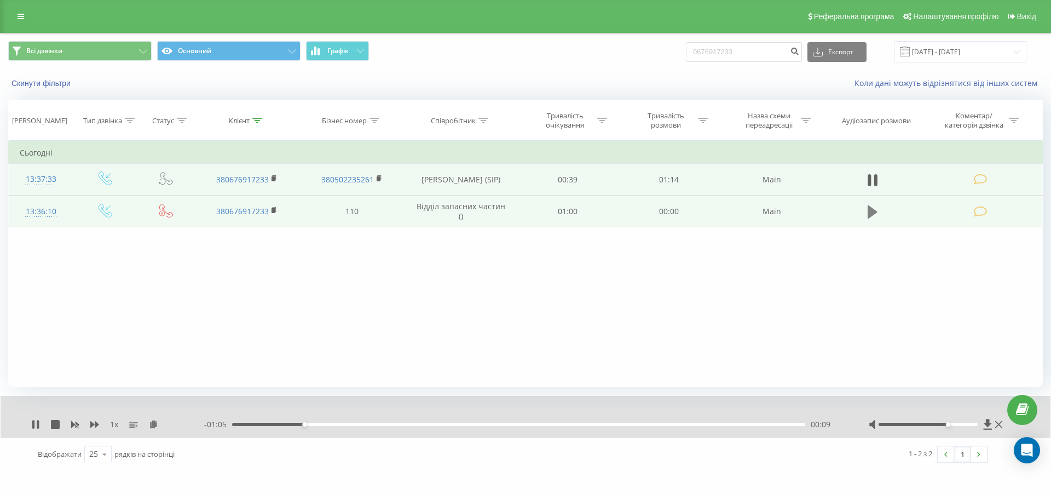
click at [867, 213] on button at bounding box center [873, 212] width 16 height 16
click at [994, 210] on td at bounding box center [982, 212] width 121 height 32
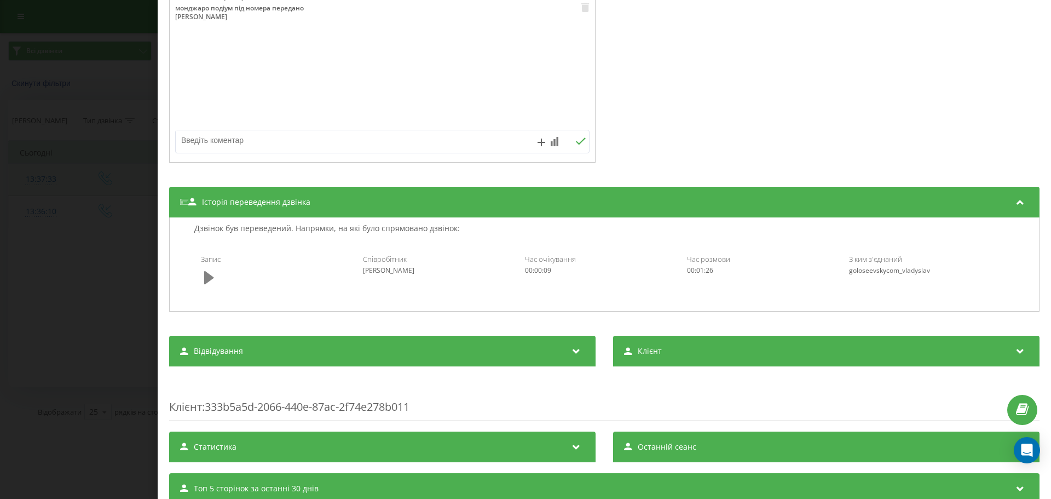
click at [210, 283] on icon at bounding box center [209, 277] width 10 height 15
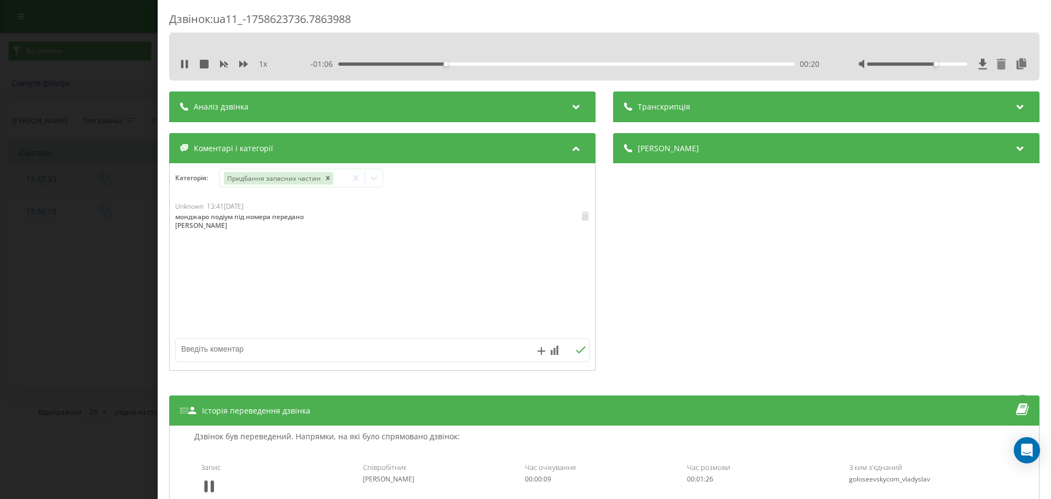
click at [101, 194] on div "Дзвінок : ua11_-1758623736.7863988 1 x - 01:06 00:20 00:20 Транскрипція Для AI-…" at bounding box center [525, 249] width 1051 height 499
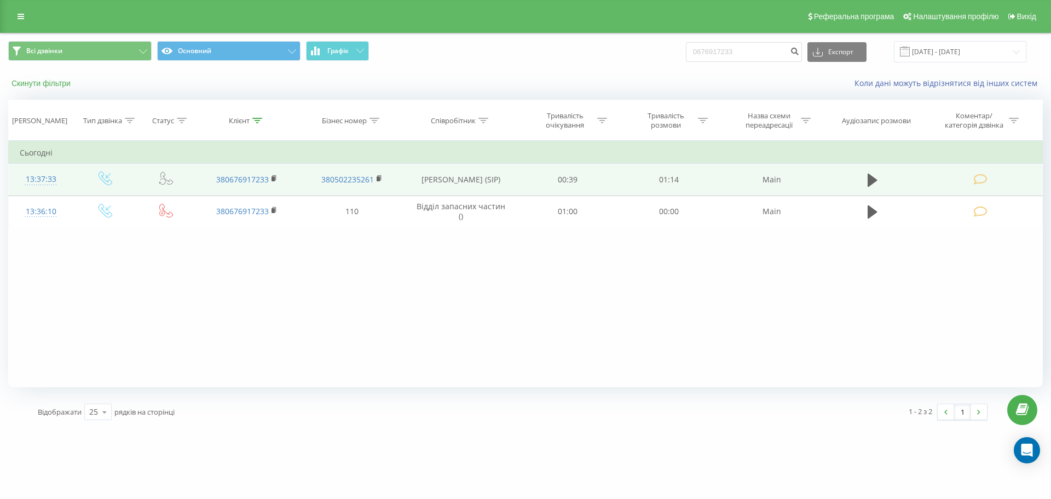
click at [50, 81] on button "Скинути фільтри" at bounding box center [42, 83] width 68 height 10
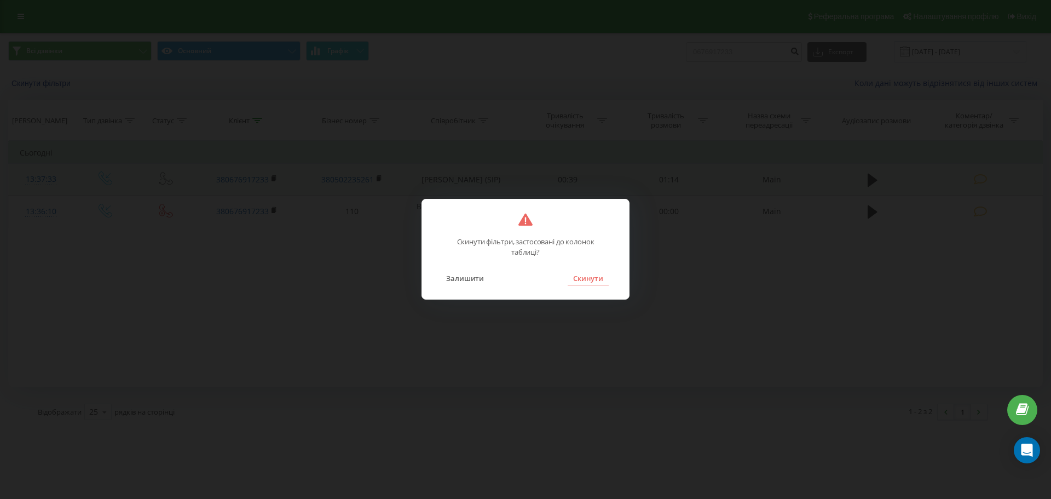
click at [580, 275] on button "Скинути" at bounding box center [588, 278] width 41 height 14
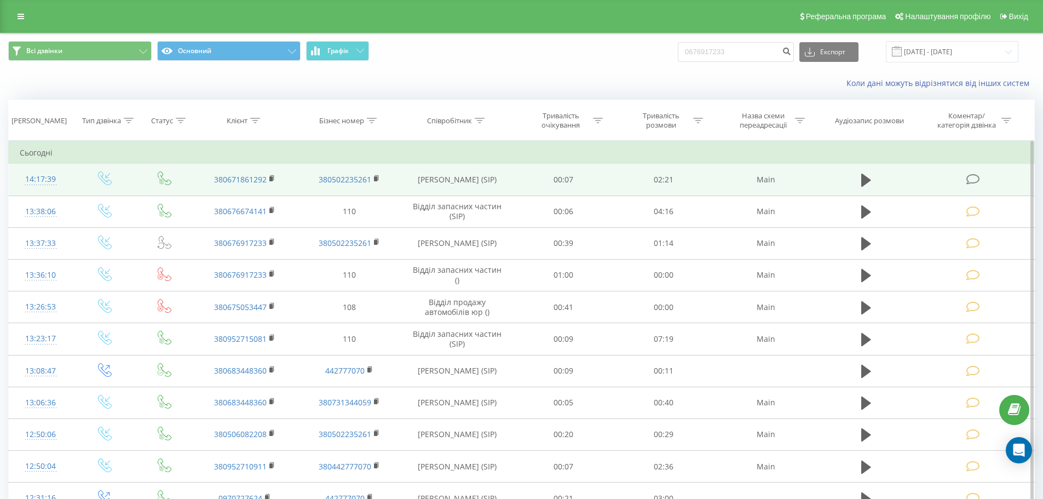
click at [967, 179] on icon at bounding box center [974, 180] width 14 height 12
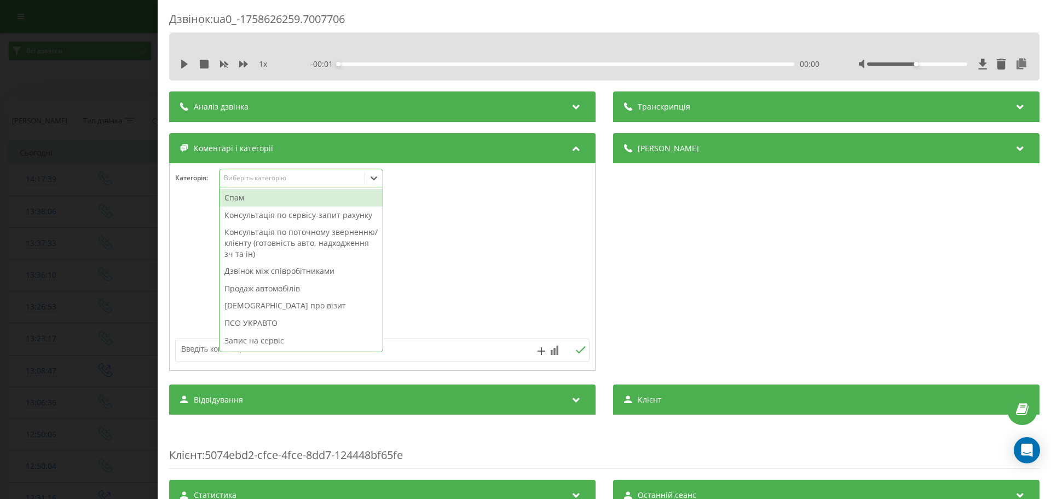
click at [284, 173] on div "Виберіть категорію" at bounding box center [292, 178] width 145 height 10
click at [309, 219] on div "Консультація по сервісу-запит рахунку" at bounding box center [301, 215] width 163 height 18
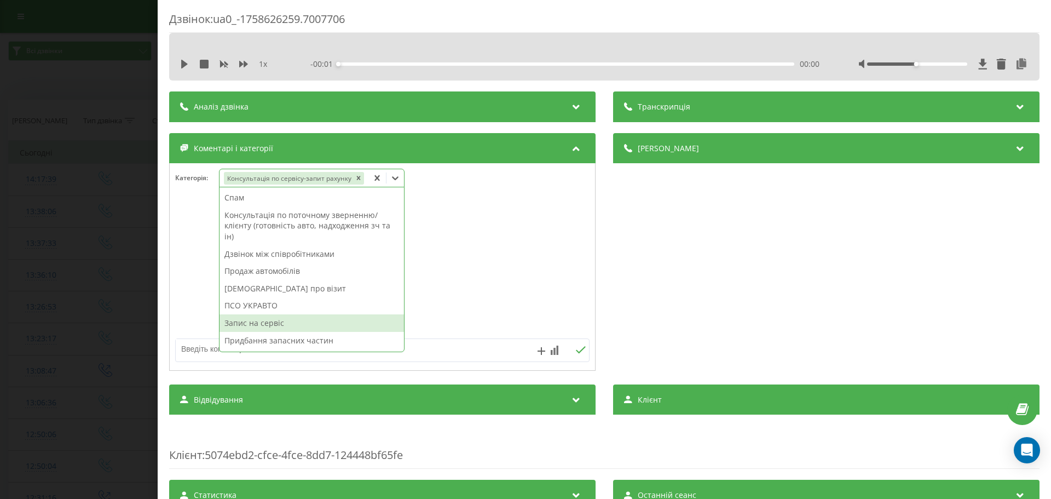
click at [268, 324] on div "Запис на сервіс" at bounding box center [312, 323] width 185 height 18
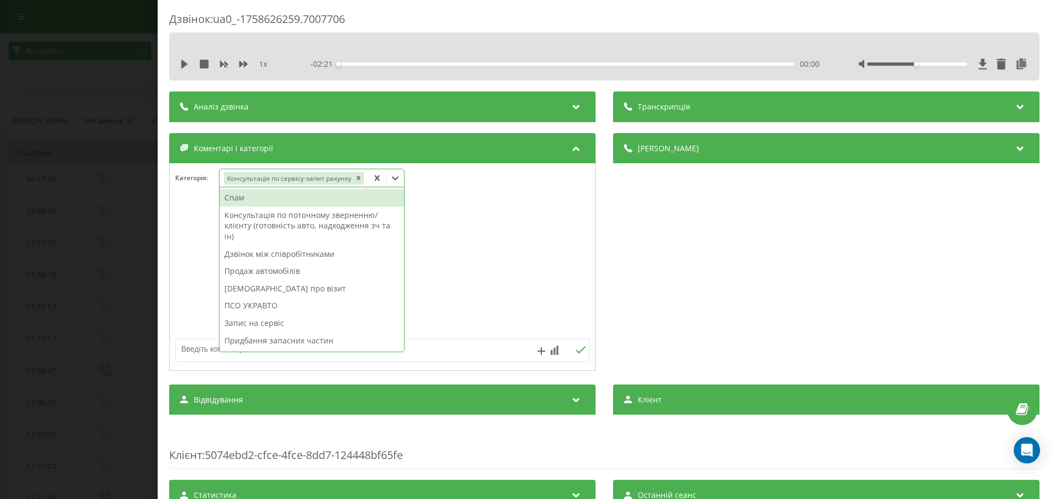
click at [206, 353] on textarea at bounding box center [341, 349] width 331 height 20
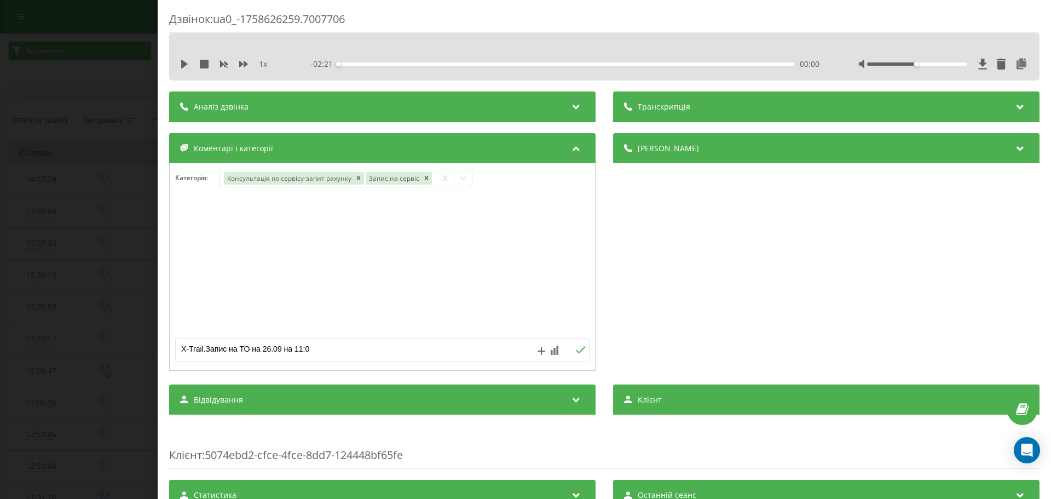
type textarea "X-Trail.Запис на ТО на 26.09 на 11:00"
click at [22, 135] on div "Дзвінок : ua0_-1758626259.7007706 1 x - 02:21 00:00 00:00 Транскрипція Для AI-а…" at bounding box center [525, 249] width 1051 height 499
